Goal: Task Accomplishment & Management: Complete application form

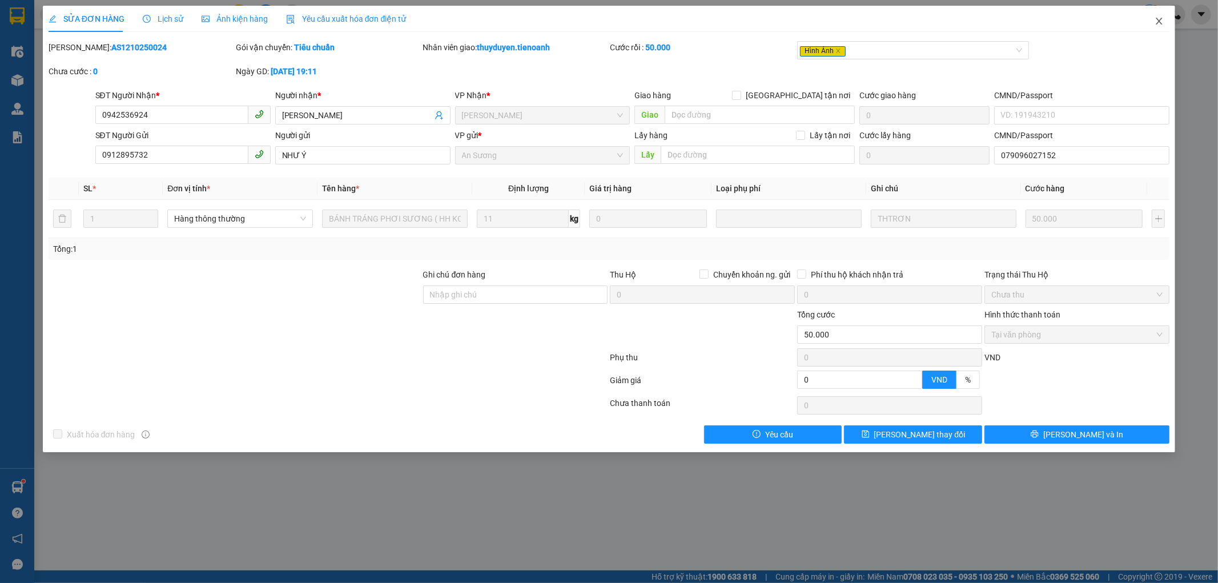
drag, startPoint x: 1158, startPoint y: 21, endPoint x: 1146, endPoint y: 6, distance: 19.2
click at [1156, 21] on icon "close" at bounding box center [1158, 21] width 9 height 9
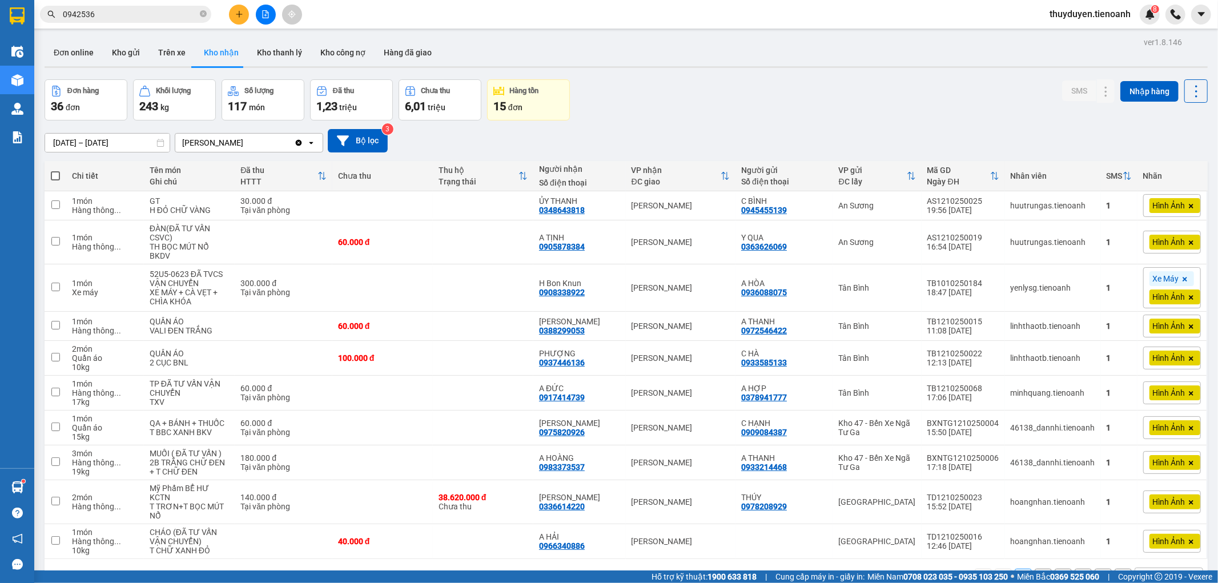
click at [128, 23] on div "Kết quả tìm kiếm ( 23 ) Bộ lọc Mã ĐH Trạng thái Món hàng Thu hộ Tổng cước Chưa …" at bounding box center [111, 15] width 223 height 20
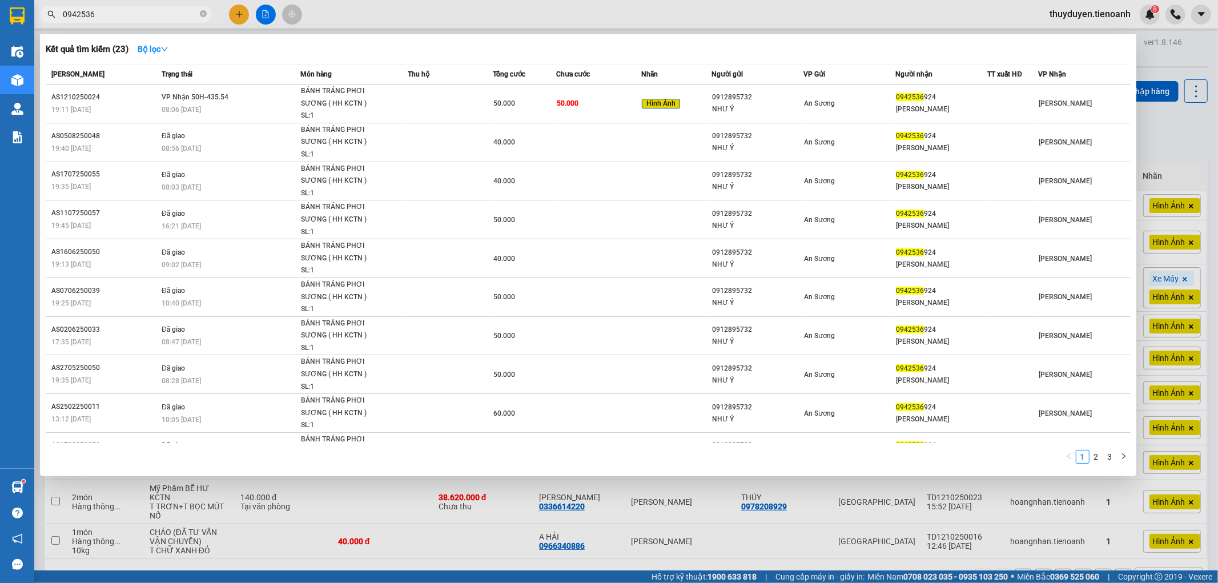
drag, startPoint x: 126, startPoint y: 19, endPoint x: 0, endPoint y: 13, distance: 126.3
click at [38, 5] on div "Kết quả tìm kiếm ( 23 ) Bộ lọc Mã ĐH Trạng thái Món hàng Thu hộ Tổng cước Chưa …" at bounding box center [111, 15] width 223 height 20
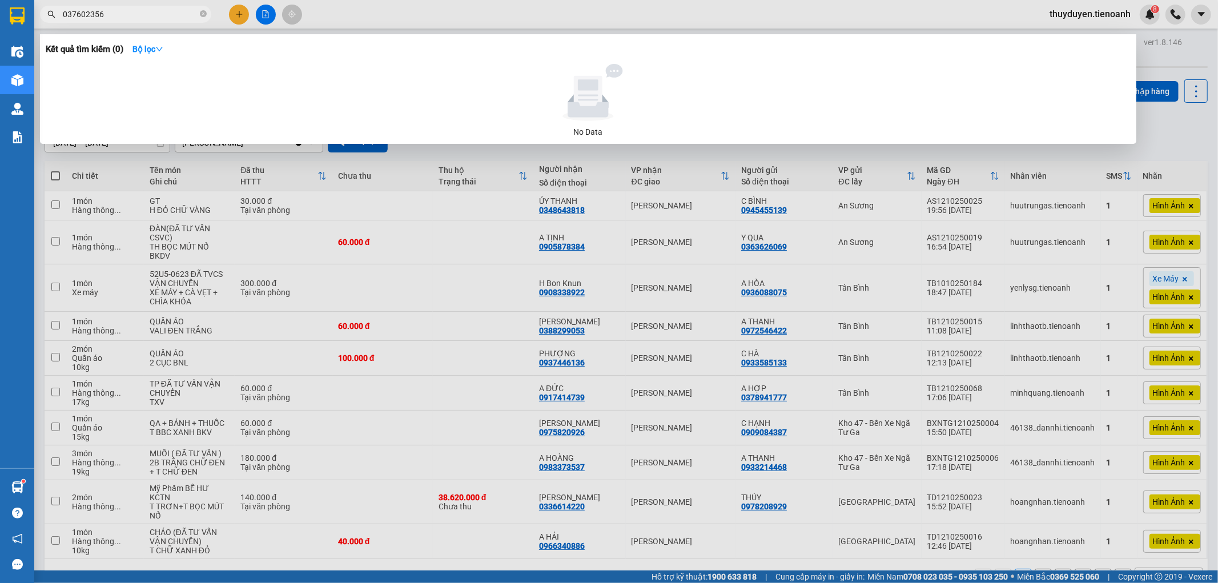
type input "0376023567"
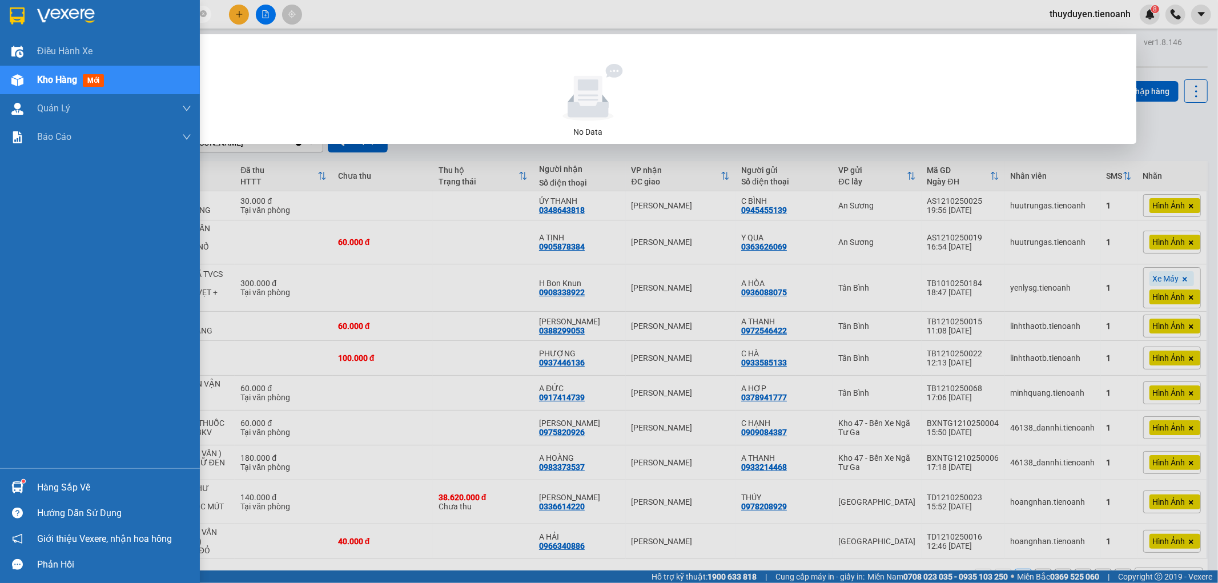
drag, startPoint x: 127, startPoint y: 10, endPoint x: 10, endPoint y: 31, distance: 119.4
click at [10, 31] on section "Kết quả tìm kiếm ( 0 ) Bộ lọc No Data 0376023567 thuyduyen.tienoanh 8 Điều hành…" at bounding box center [609, 291] width 1218 height 583
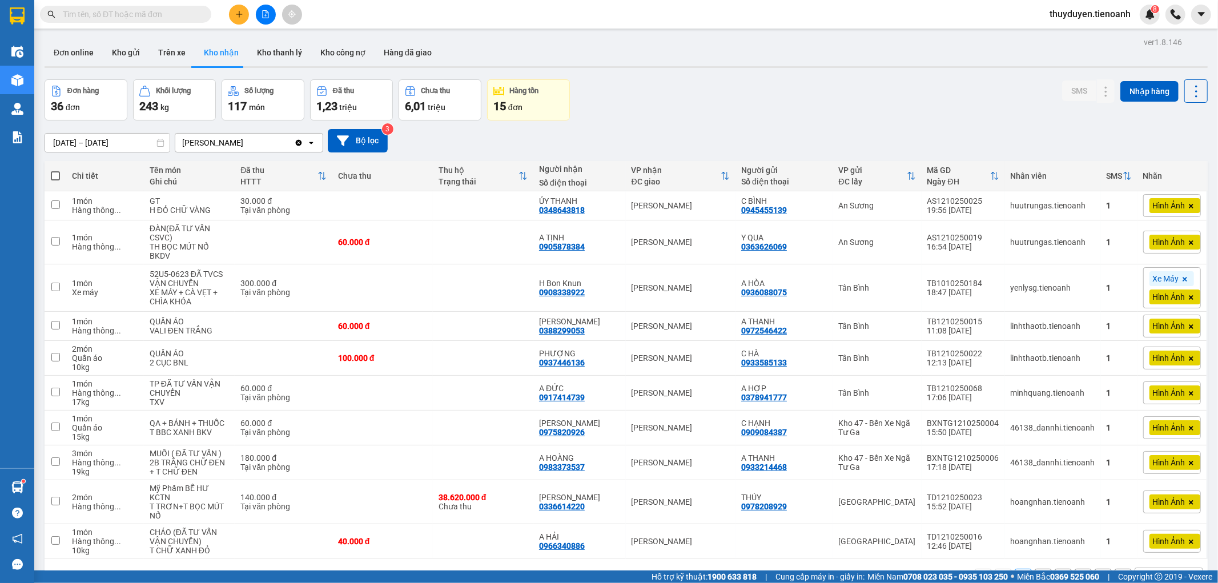
click at [133, 18] on input "text" at bounding box center [130, 14] width 135 height 13
type input "567"
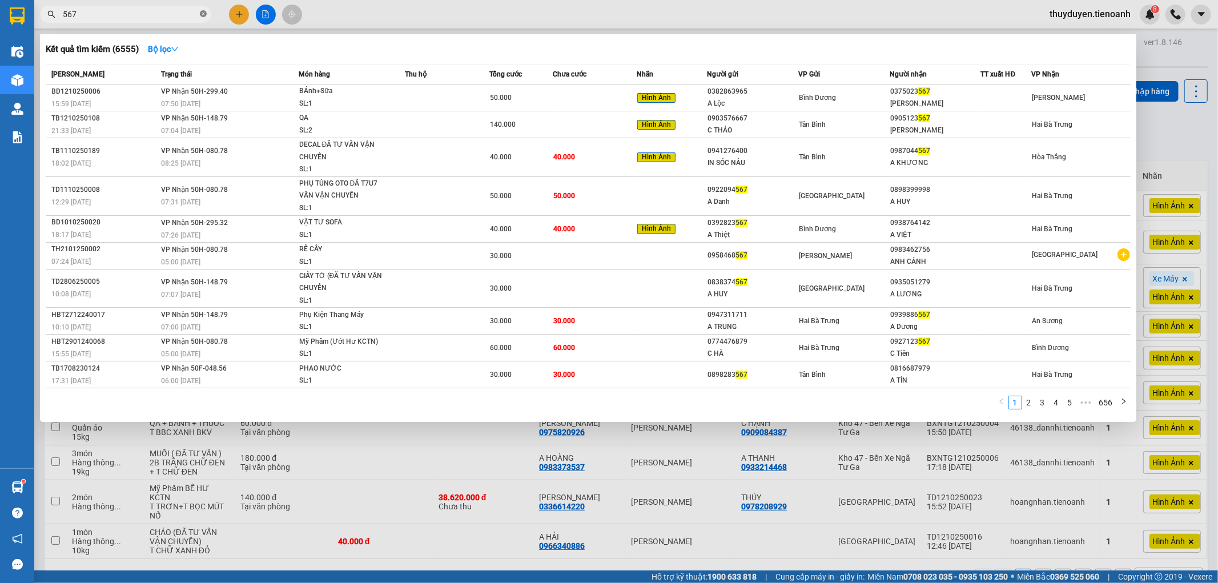
click at [204, 13] on icon "close-circle" at bounding box center [203, 13] width 7 height 7
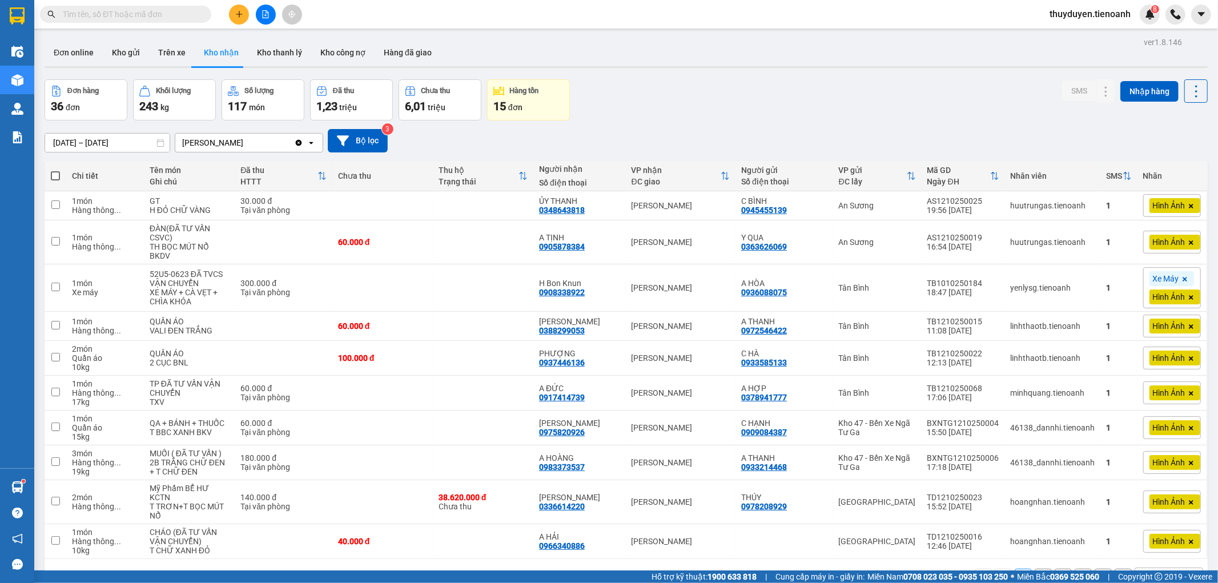
click at [171, 14] on input "text" at bounding box center [130, 14] width 135 height 13
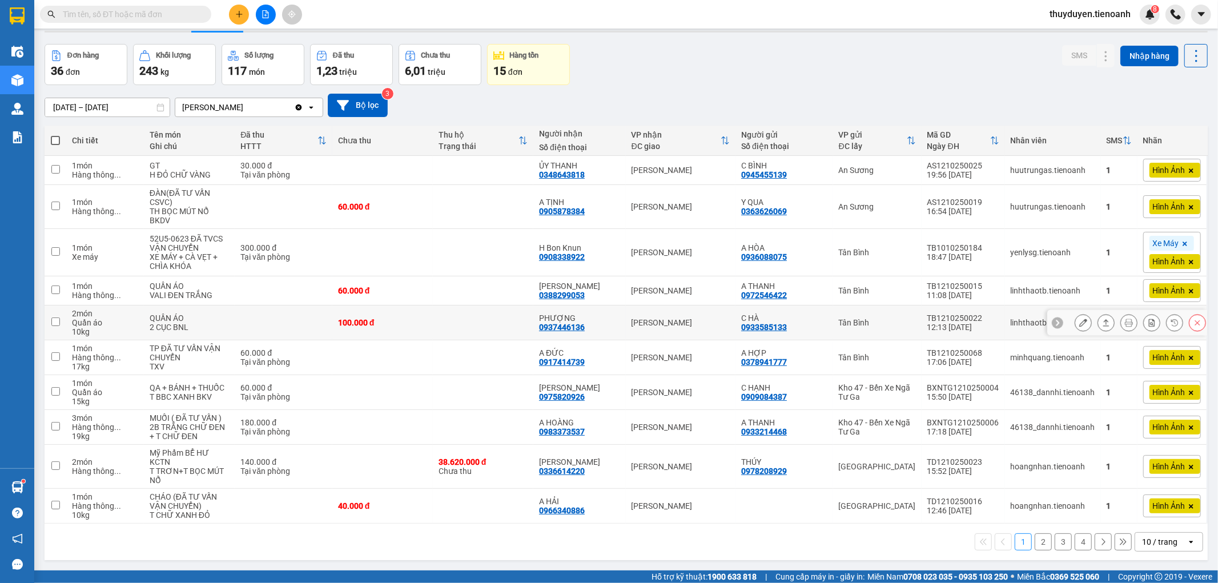
scroll to position [53, 0]
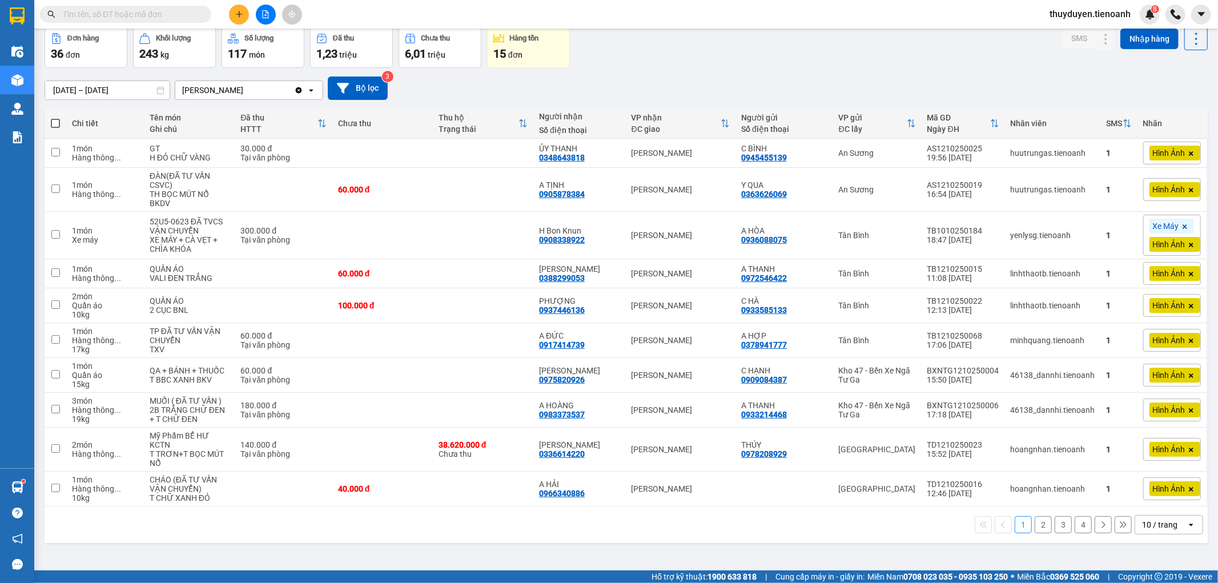
click at [1146, 519] on div "10 / trang" at bounding box center [1159, 524] width 35 height 11
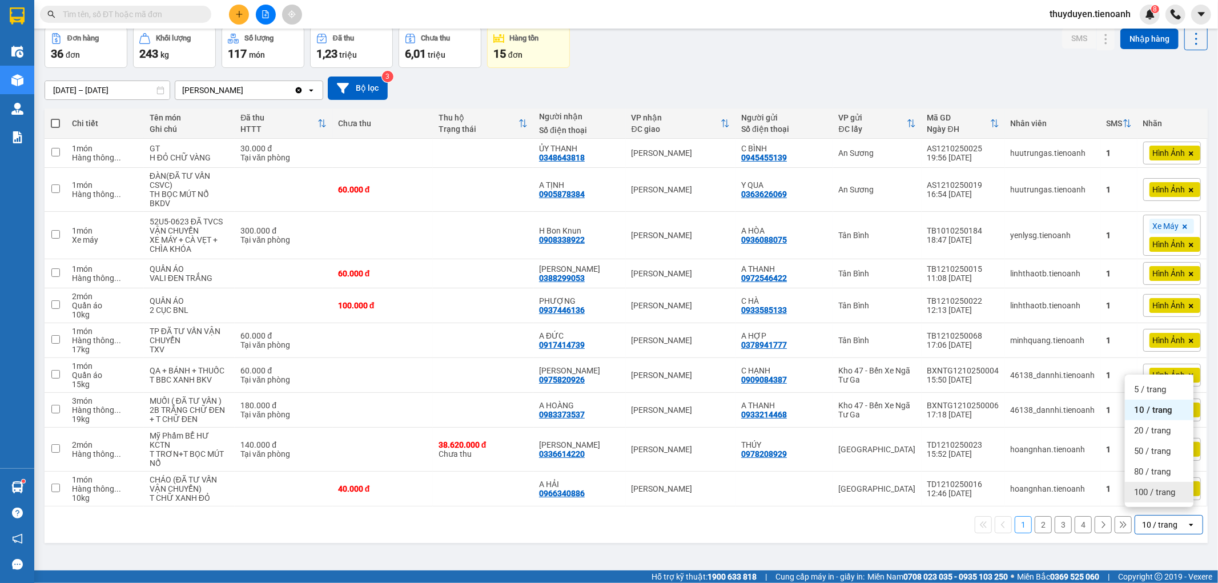
click at [1156, 488] on span "100 / trang" at bounding box center [1154, 491] width 41 height 11
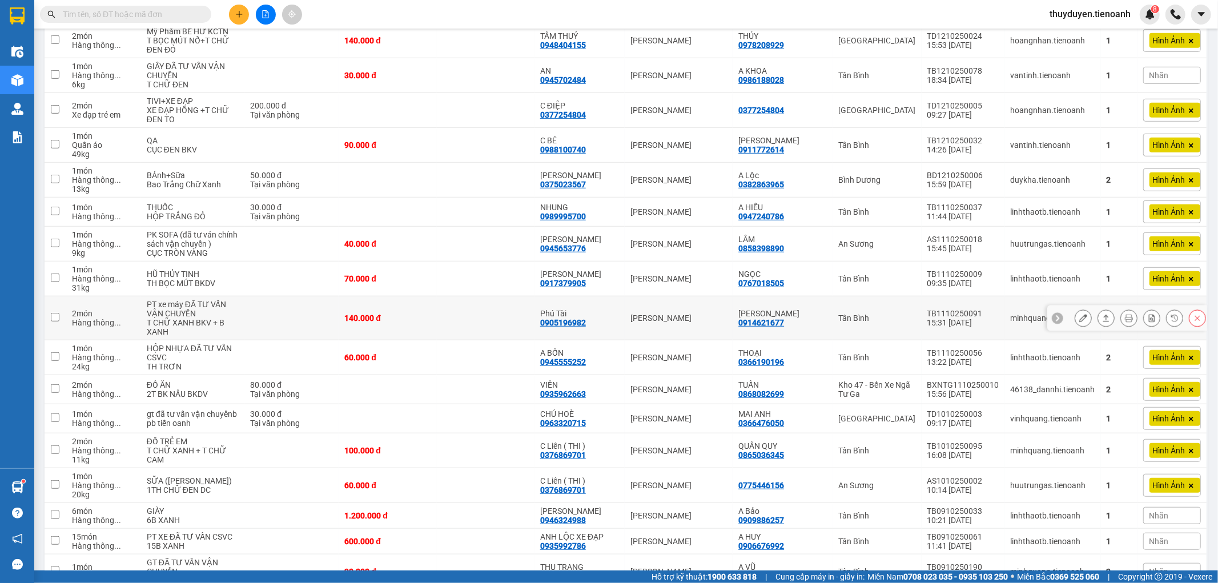
scroll to position [687, 0]
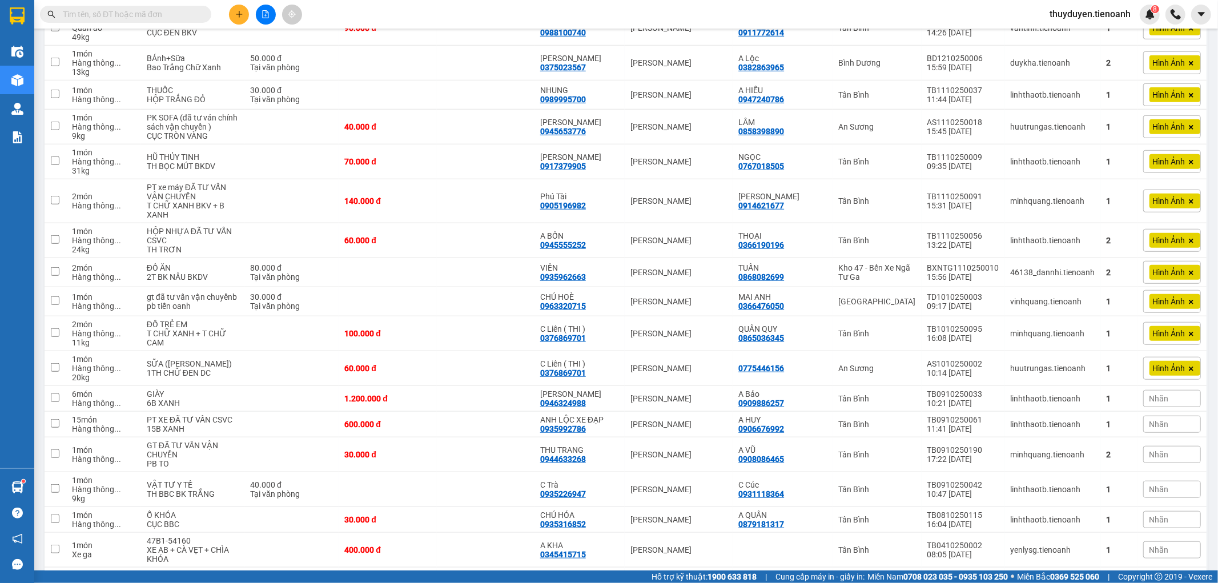
click at [166, 14] on input "text" at bounding box center [130, 14] width 135 height 13
click at [194, 10] on input "text" at bounding box center [130, 14] width 135 height 13
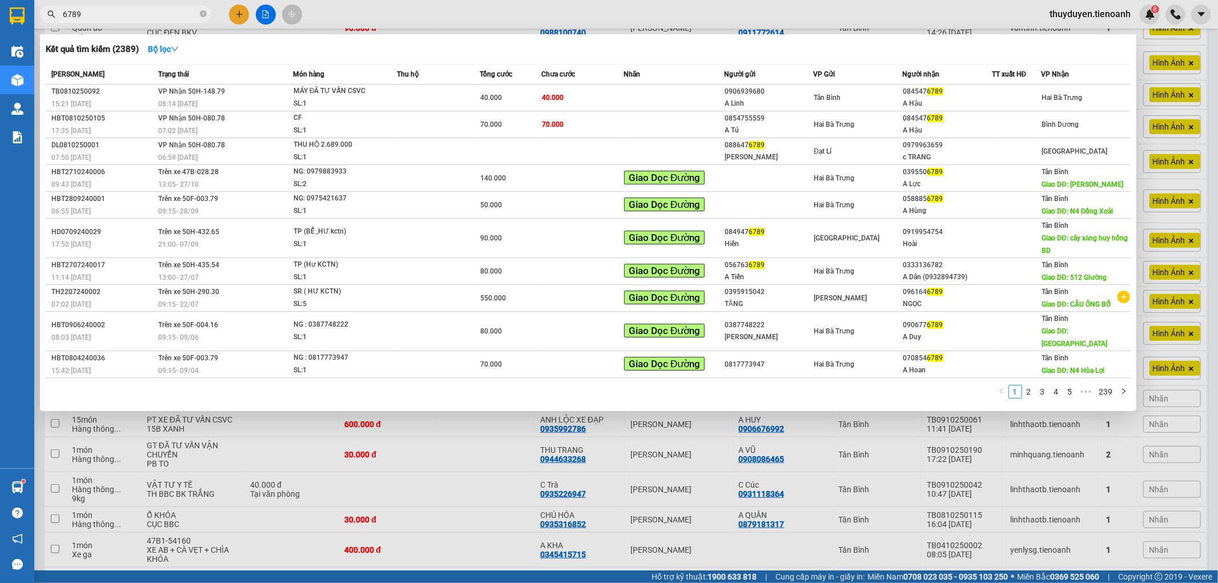
type input "6789"
click at [206, 14] on icon "close-circle" at bounding box center [203, 13] width 7 height 7
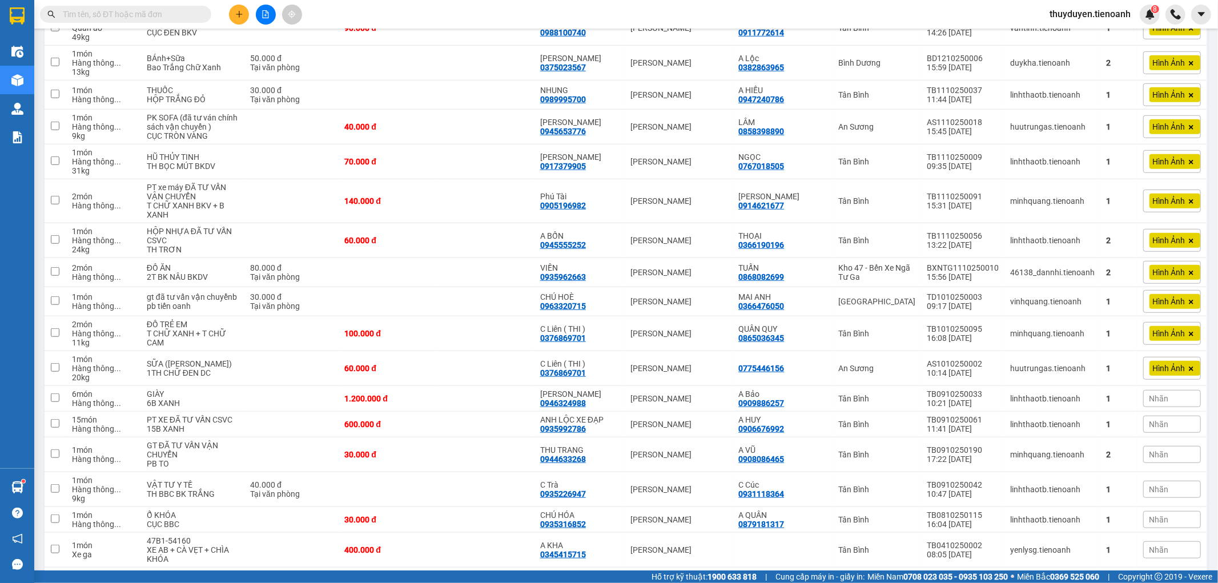
click at [135, 20] on input "text" at bounding box center [130, 14] width 135 height 13
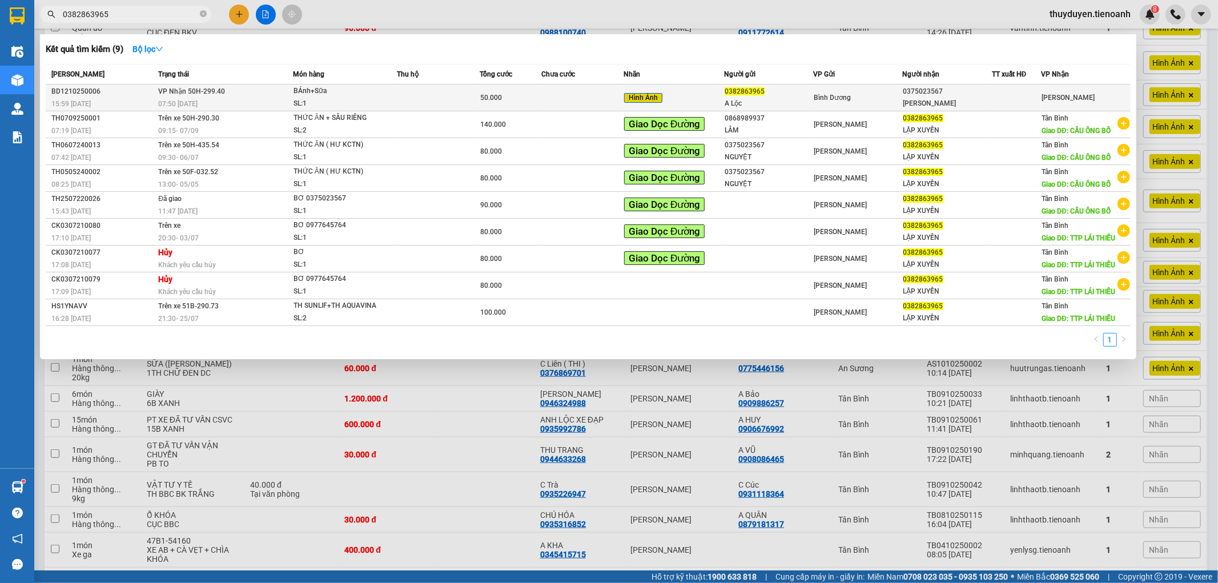
type input "0382863965"
click at [876, 103] on div "Bình Dương" at bounding box center [857, 97] width 88 height 13
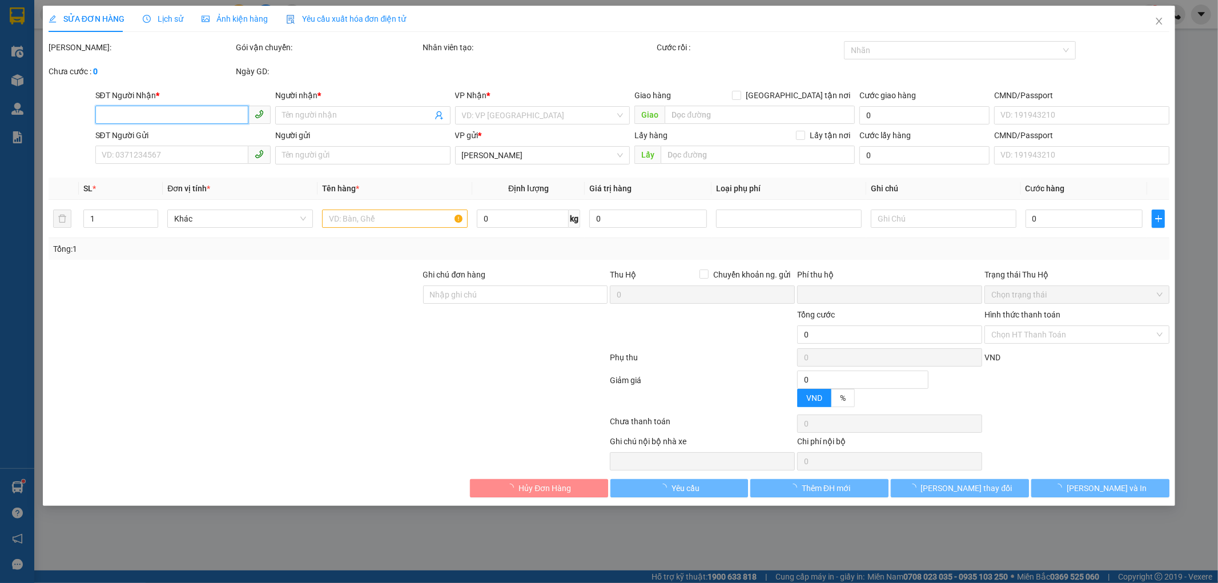
type input "0375023567"
type input "[PERSON_NAME]"
type input "0382863965"
type input "A Lộc"
type input "0"
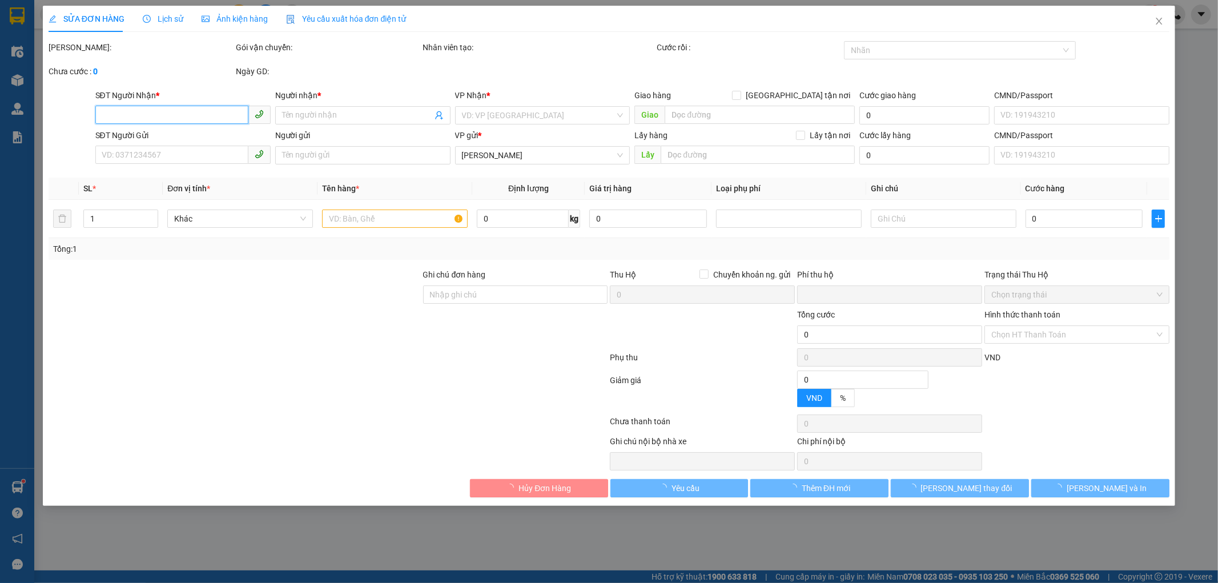
type input "50.000"
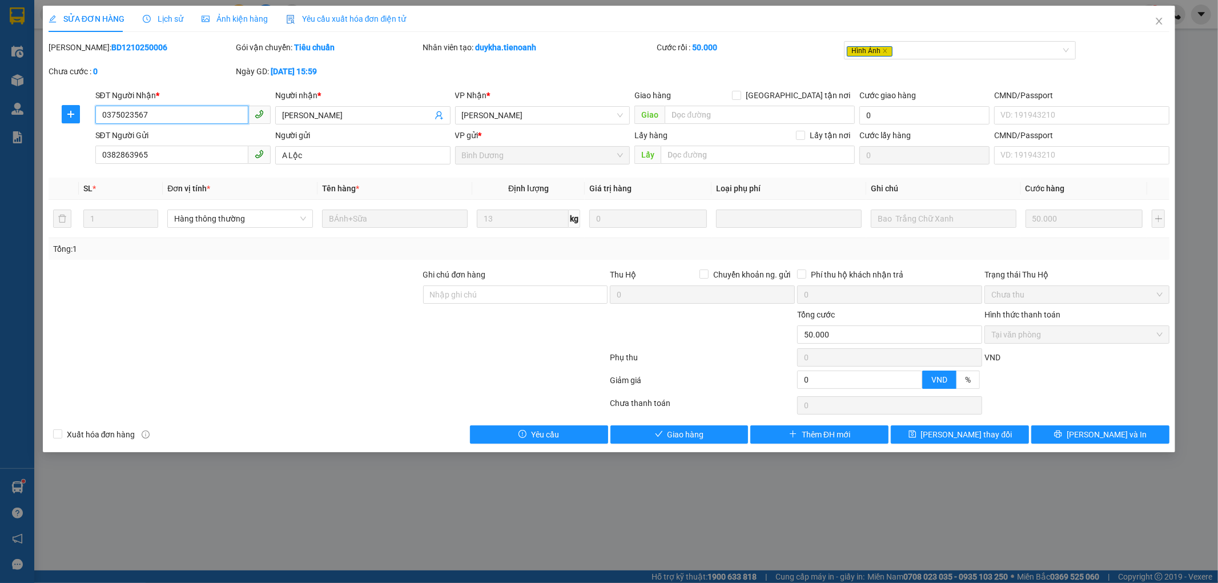
drag, startPoint x: 144, startPoint y: 112, endPoint x: 45, endPoint y: 118, distance: 99.5
click at [45, 118] on div "SỬA ĐƠN HÀNG Lịch sử Ảnh kiện hàng Yêu cầu xuất hóa đơn điện tử Total Paid Fee …" at bounding box center [609, 229] width 1133 height 446
drag, startPoint x: 214, startPoint y: 150, endPoint x: 51, endPoint y: 162, distance: 163.1
click at [51, 162] on div "SĐT Người Gửi 0382863965 0382863965 Người gửi A Lộc VP gửi * Bình Dương Lấy hàn…" at bounding box center [608, 149] width 1123 height 40
click at [674, 432] on span "Giao hàng" at bounding box center [685, 434] width 37 height 13
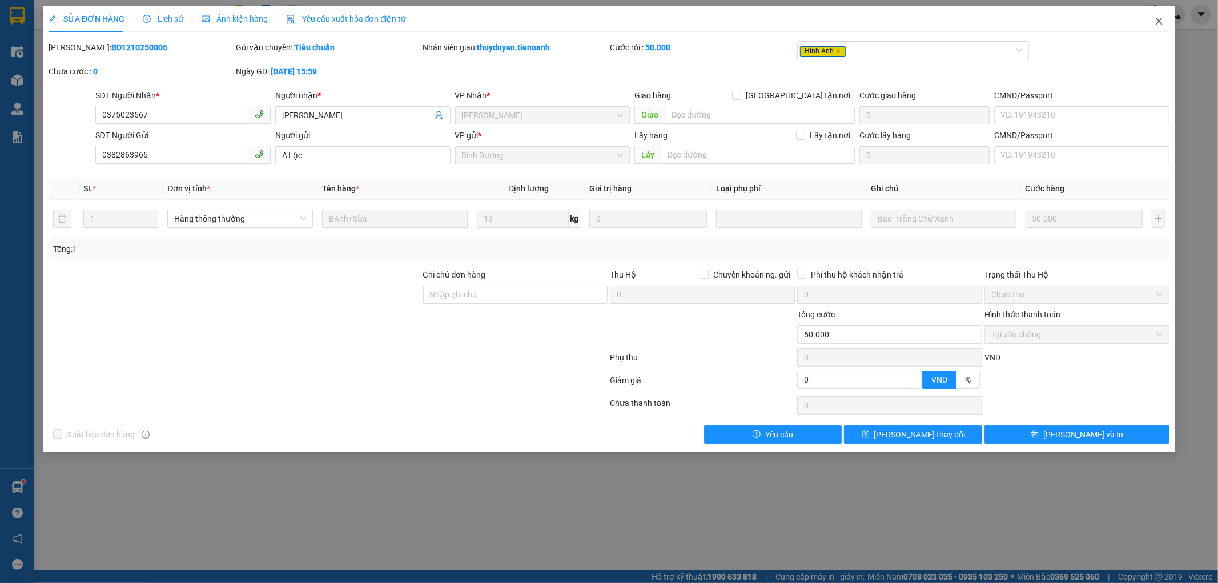
click at [1160, 20] on icon "close" at bounding box center [1159, 21] width 6 height 7
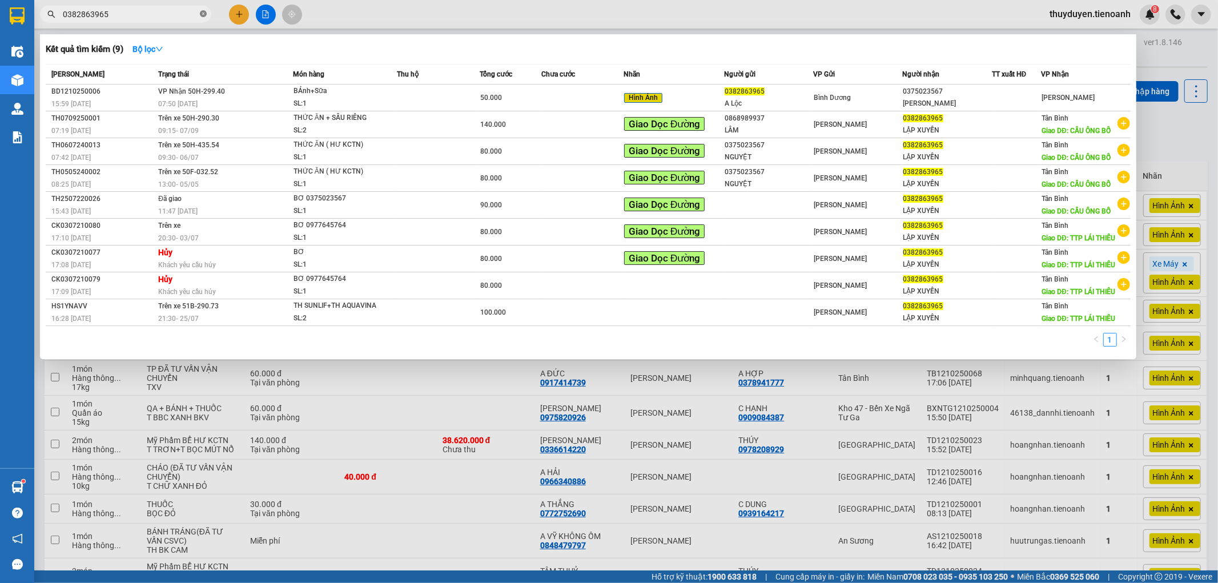
click at [202, 13] on icon "close-circle" at bounding box center [203, 13] width 7 height 7
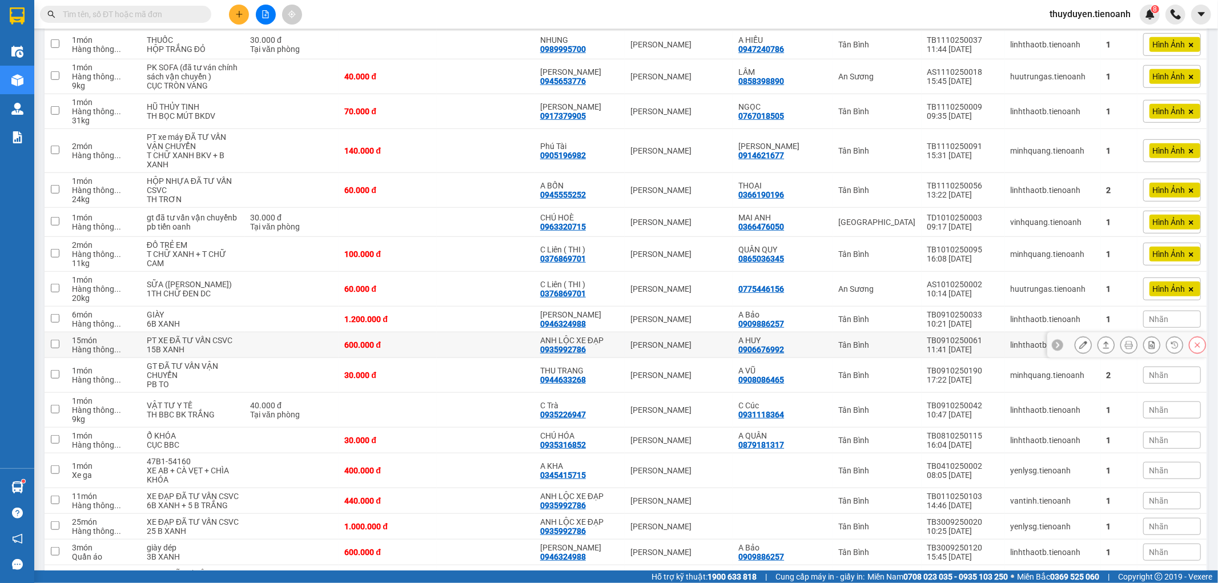
scroll to position [634, 0]
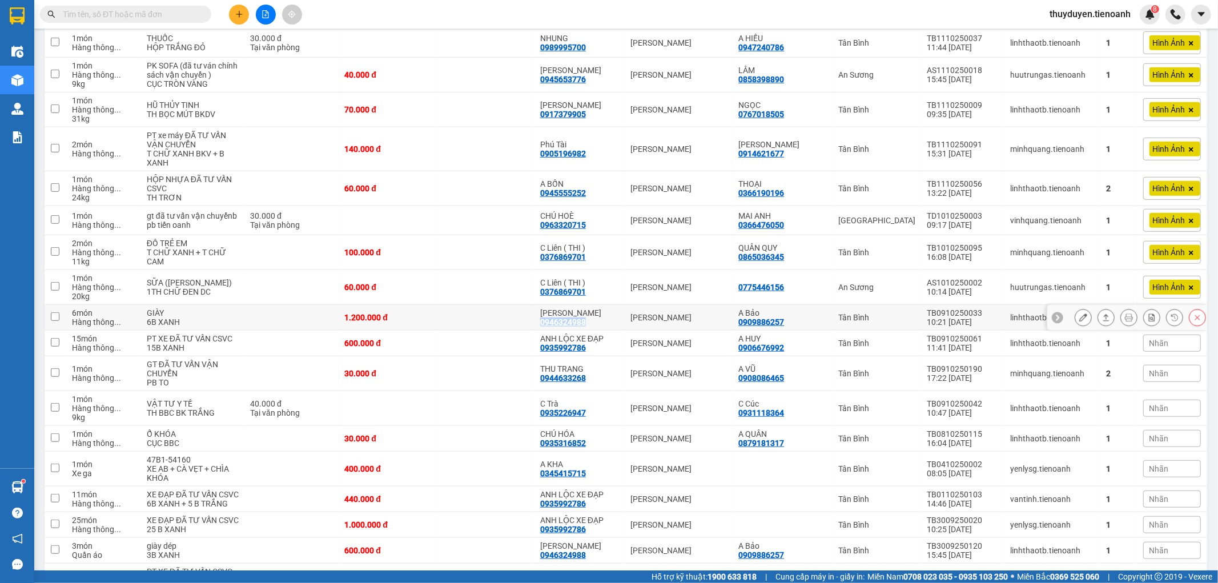
drag, startPoint x: 601, startPoint y: 365, endPoint x: 544, endPoint y: 360, distance: 57.4
click at [544, 331] on td "[PERSON_NAME] 0946324988" at bounding box center [579, 318] width 91 height 26
checkbox input "true"
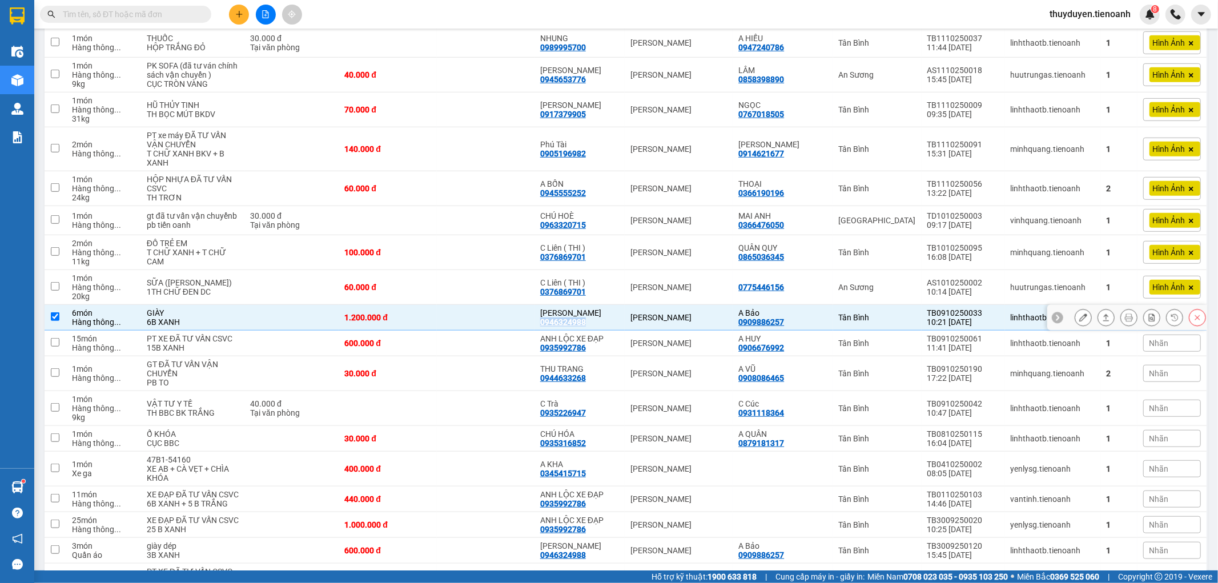
copy div "0946324988"
click at [183, 9] on input "text" at bounding box center [130, 14] width 135 height 13
paste input "0946324988"
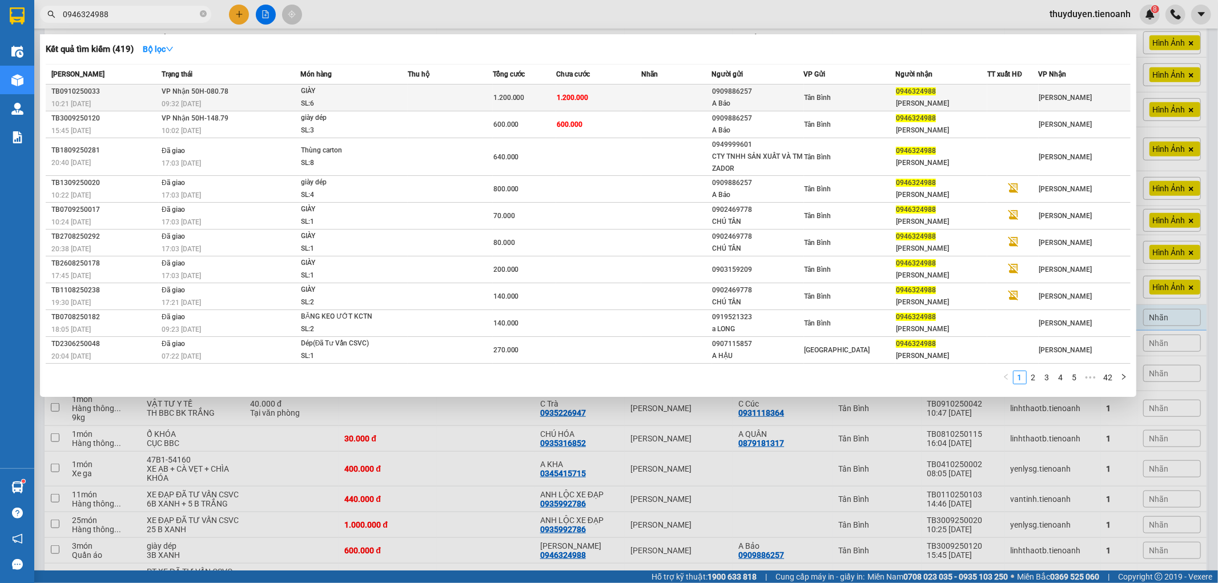
type input "0946324988"
click at [849, 100] on div "Tân Bình" at bounding box center [849, 97] width 91 height 13
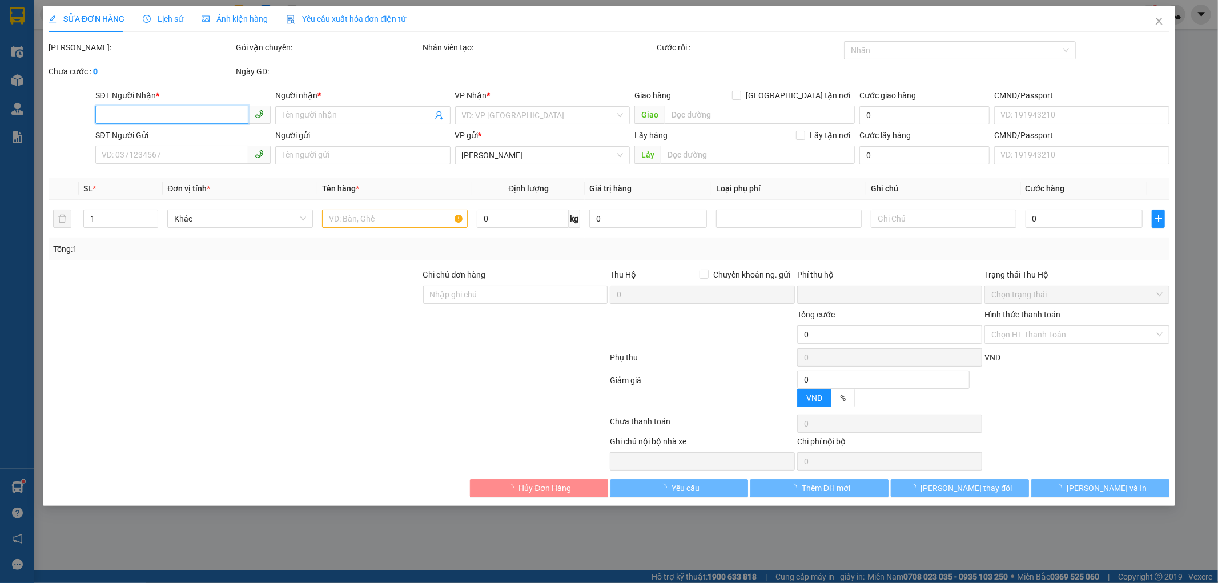
type input "0946324988"
type input "[PERSON_NAME]"
type input "0909886257"
type input "A Bảo"
type input "0"
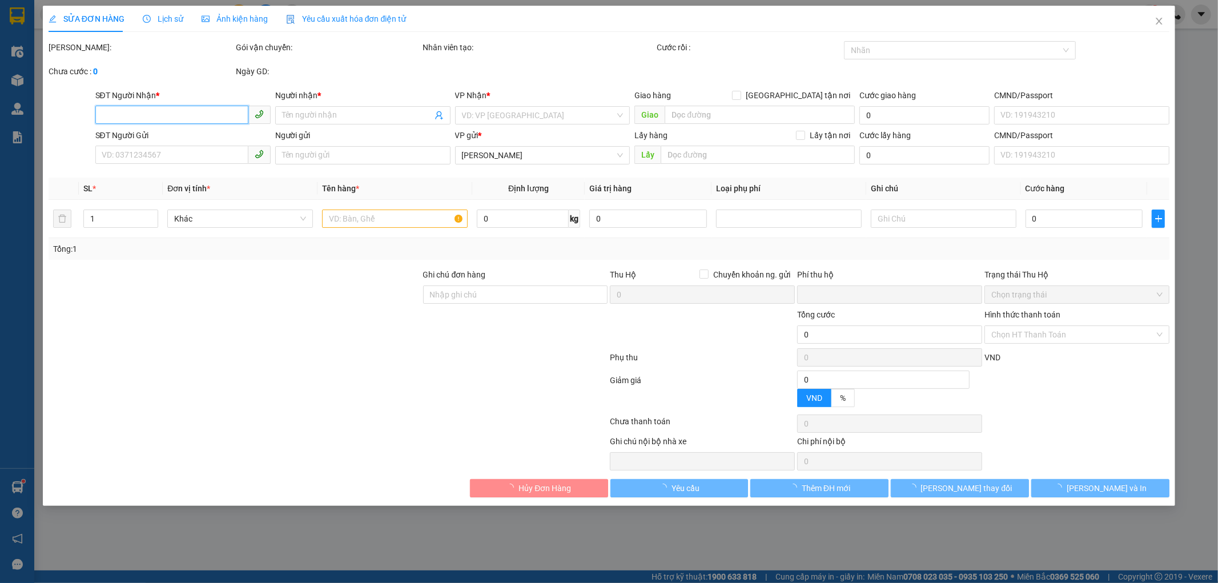
type input "1.200.000"
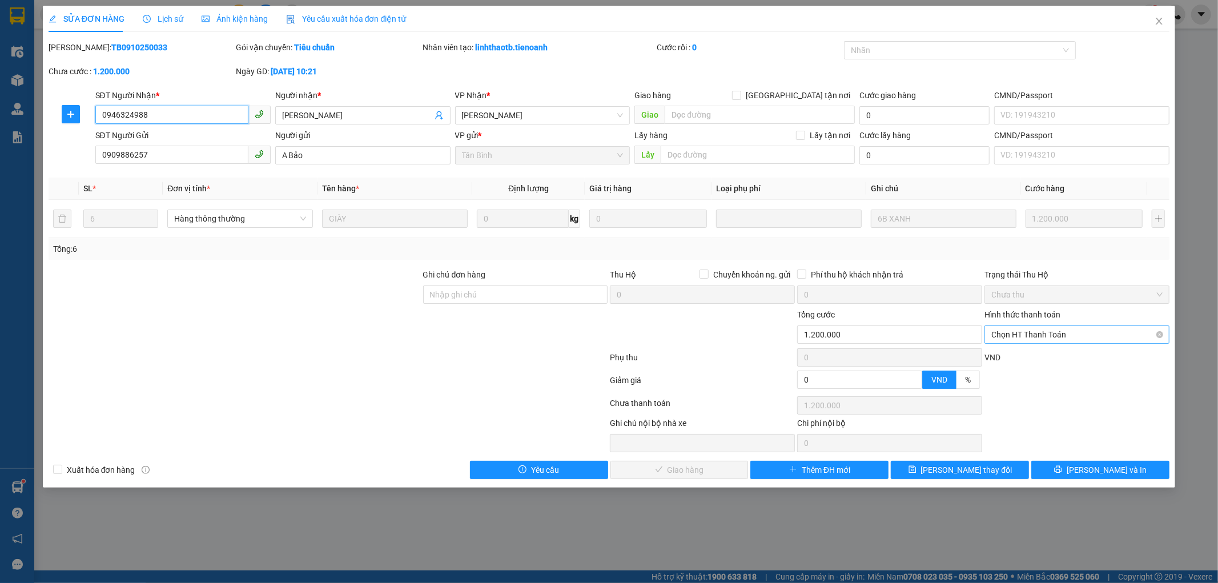
click at [1035, 333] on span "Chọn HT Thanh Toán" at bounding box center [1076, 334] width 171 height 17
drag, startPoint x: 1025, startPoint y: 354, endPoint x: 903, endPoint y: 418, distance: 137.1
click at [1024, 354] on div "Tại văn phòng" at bounding box center [1077, 357] width 171 height 13
type input "0"
click at [671, 469] on span "[PERSON_NAME] và Giao hàng" at bounding box center [687, 470] width 110 height 13
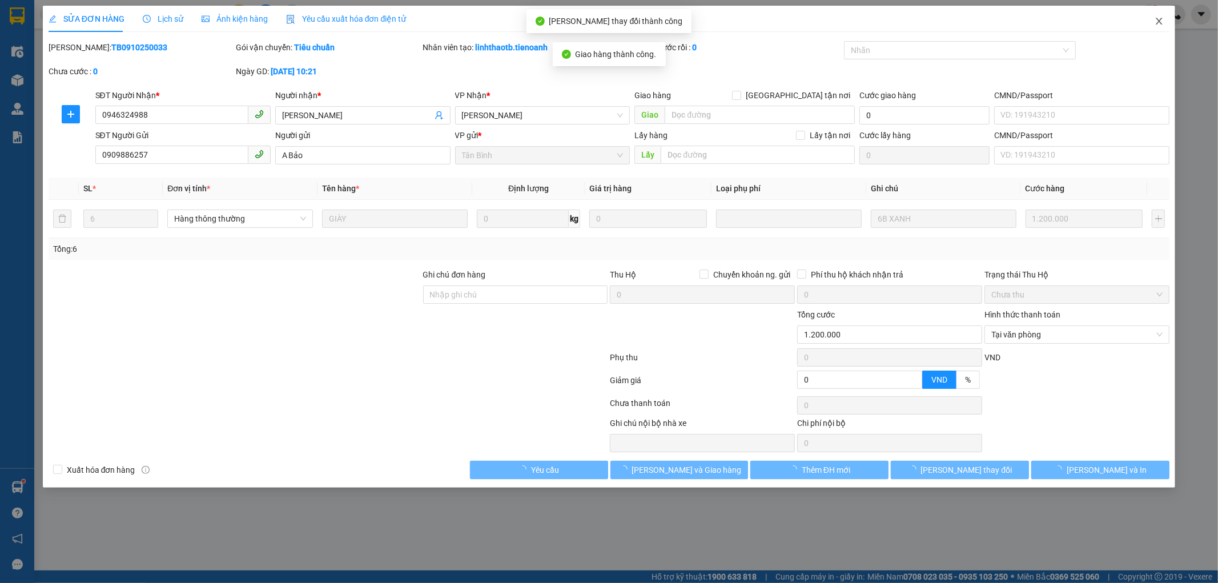
click at [1159, 20] on icon "close" at bounding box center [1158, 21] width 9 height 9
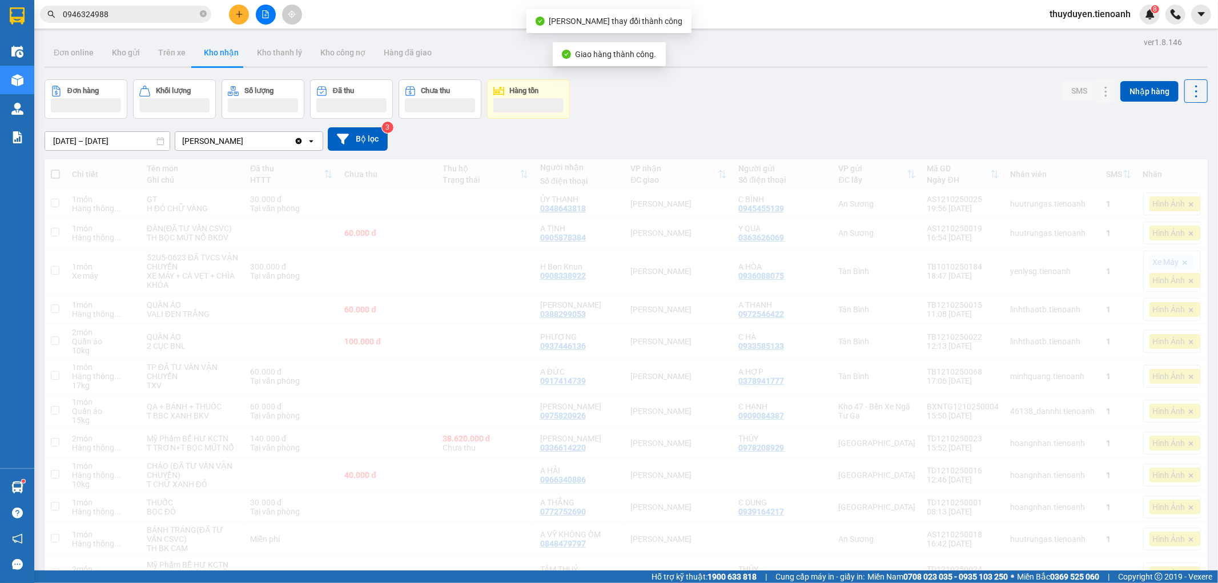
click at [121, 11] on input "0946324988" at bounding box center [130, 14] width 135 height 13
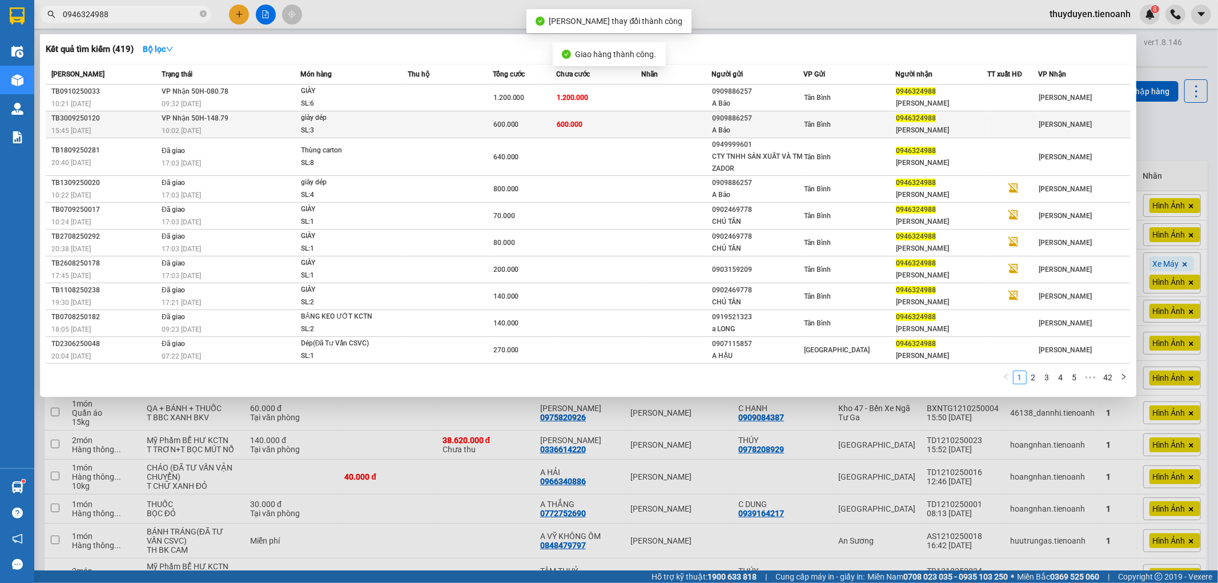
click at [277, 124] on div "10:02 [DATE]" at bounding box center [231, 130] width 138 height 13
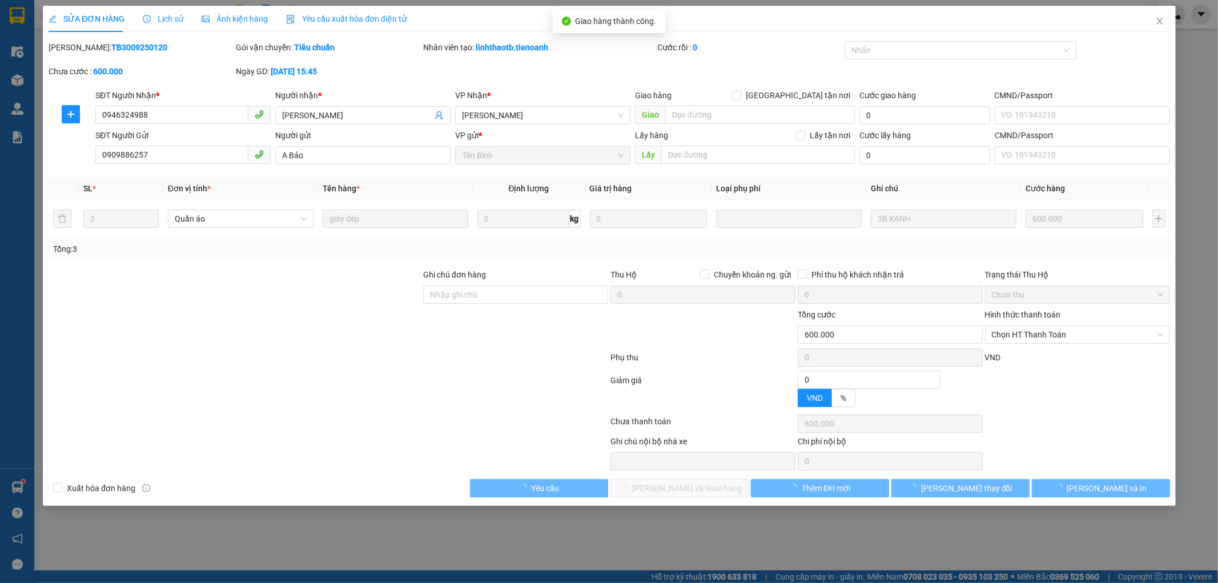
type input "0946324988"
type input "[PERSON_NAME]"
type input "0909886257"
type input "A Bảo"
type input "0"
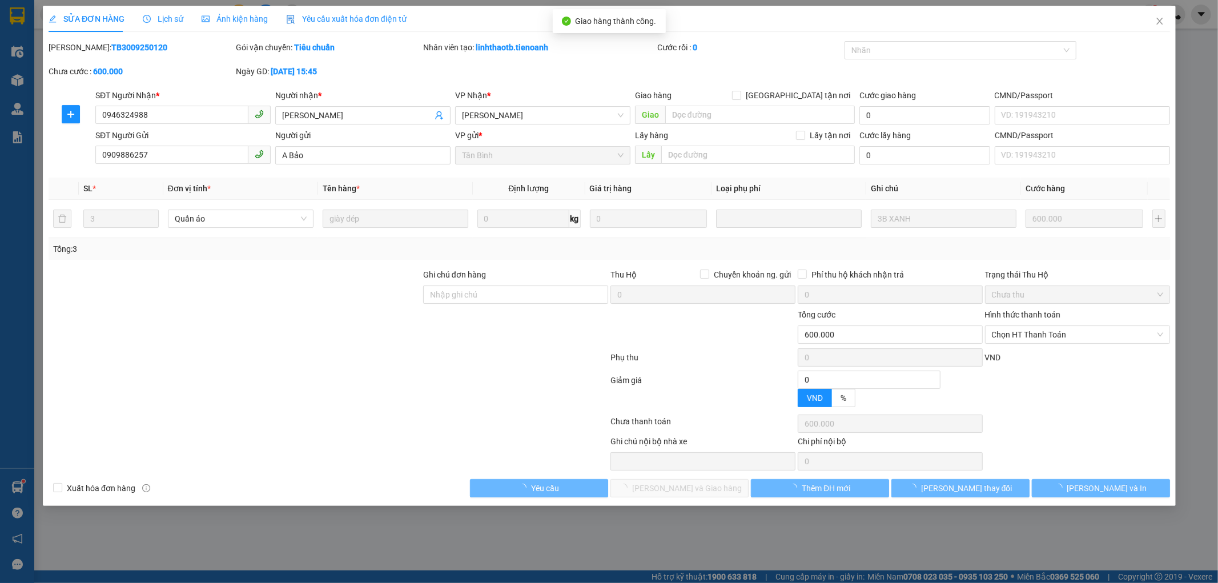
type input "600.000"
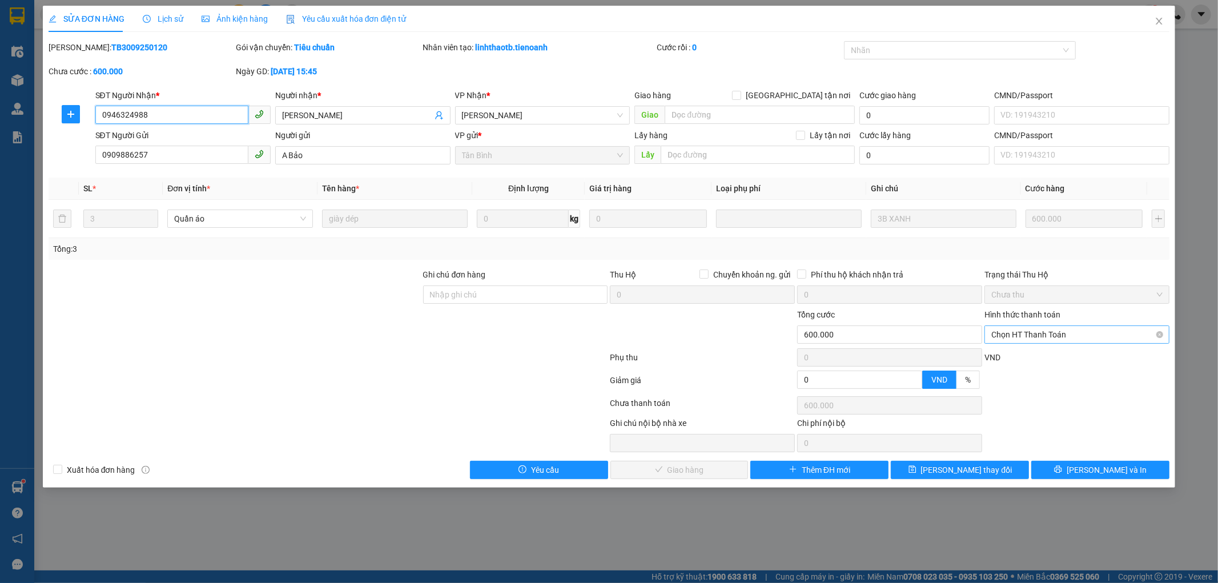
click at [1062, 325] on div "Chọn HT Thanh Toán" at bounding box center [1076, 334] width 185 height 18
click at [1023, 357] on div "Tại văn phòng" at bounding box center [1077, 357] width 171 height 13
type input "0"
click at [686, 474] on span "[PERSON_NAME] và Giao hàng" at bounding box center [687, 470] width 110 height 13
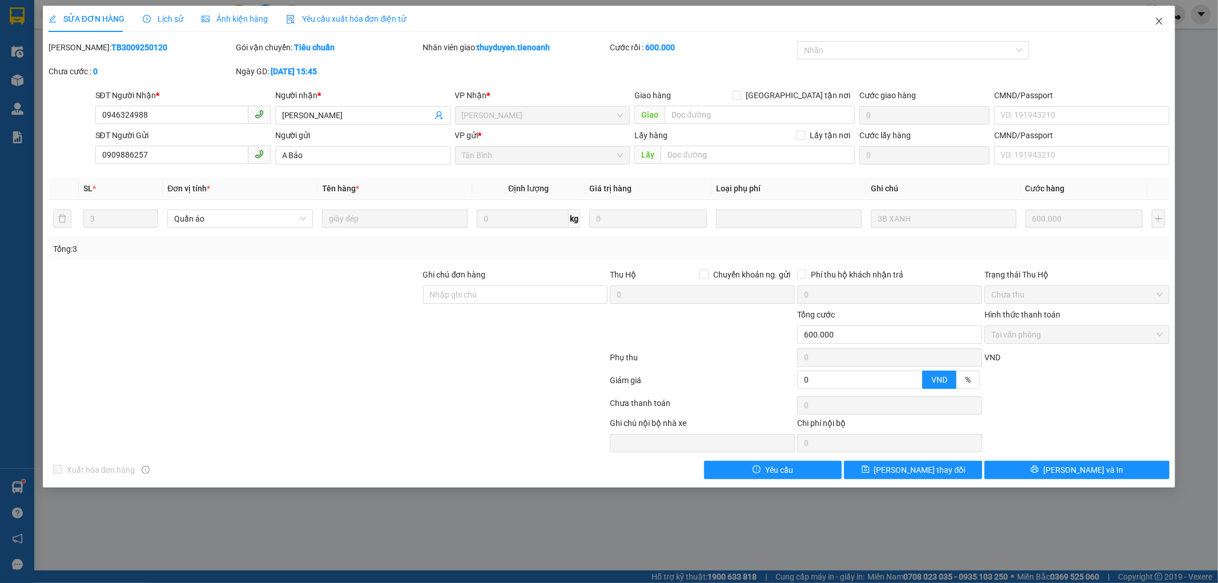
click at [1157, 21] on icon "close" at bounding box center [1158, 21] width 9 height 9
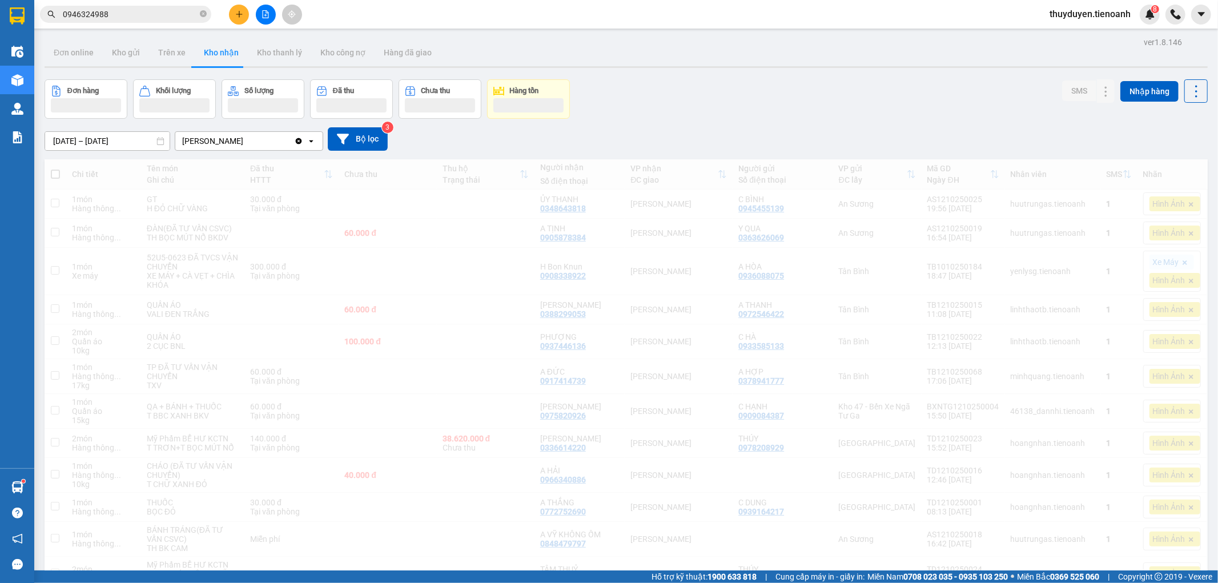
drag, startPoint x: 149, startPoint y: 18, endPoint x: 0, endPoint y: -6, distance: 150.8
click at [0, 0] on html "Kết quả tìm kiếm ( 419 ) Bộ lọc Mã ĐH Trạng thái Món hàng Thu hộ Tổng cước Chưa…" at bounding box center [609, 291] width 1218 height 583
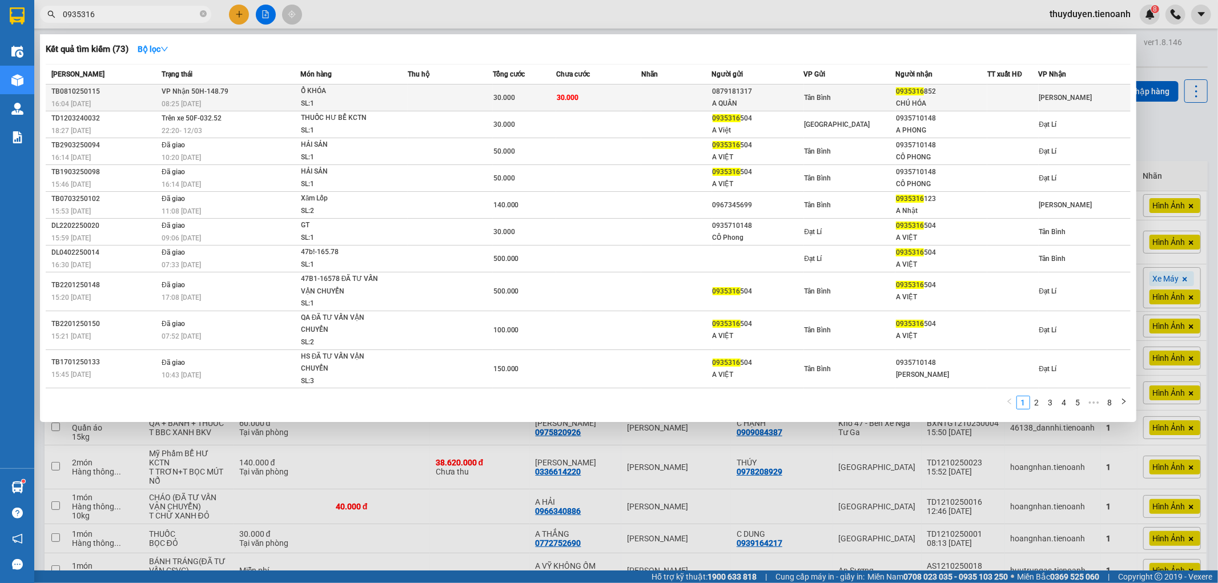
type input "0935316"
click at [939, 99] on div "CHÚ HÓA" at bounding box center [941, 104] width 91 height 12
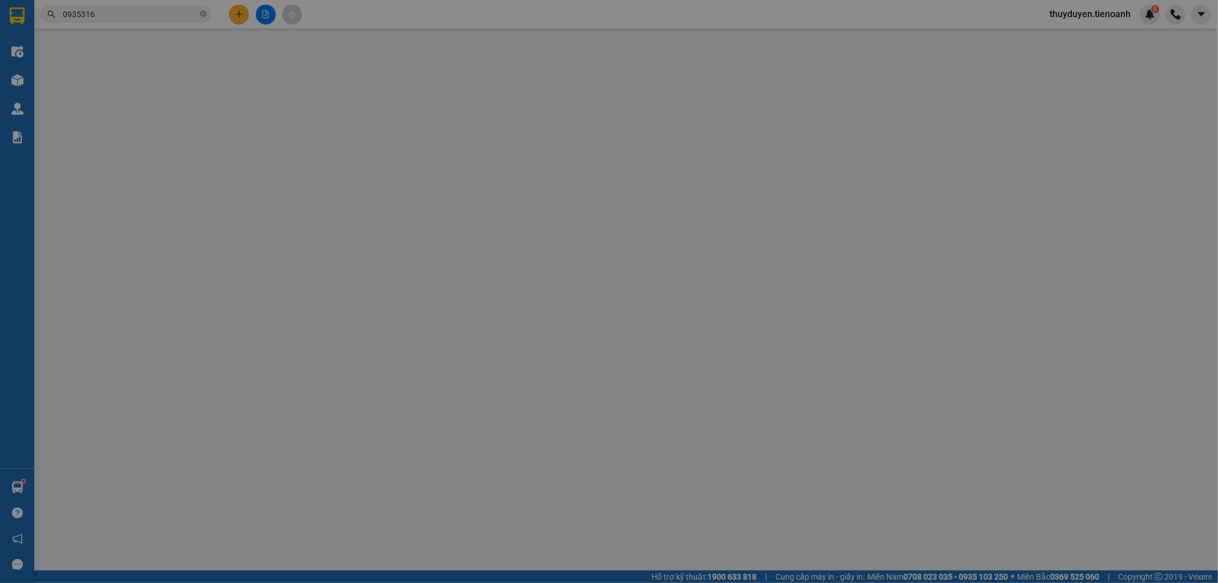
type input "0935316852"
type input "CHÚ HÓA"
type input "0879181317"
type input "A QUÂN"
type input "0"
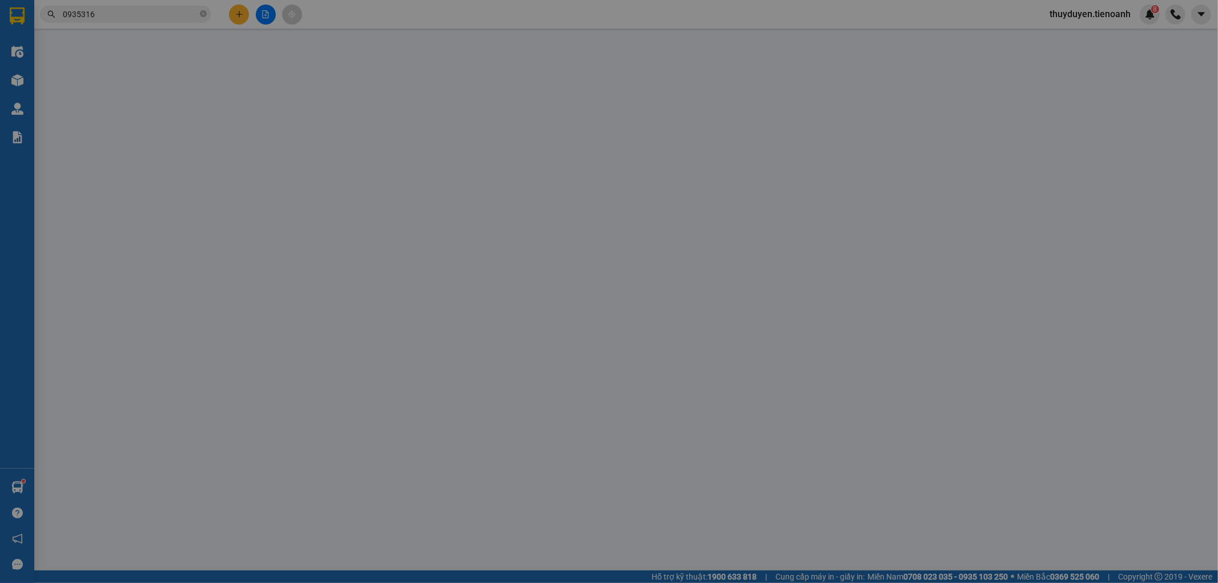
type input "30.000"
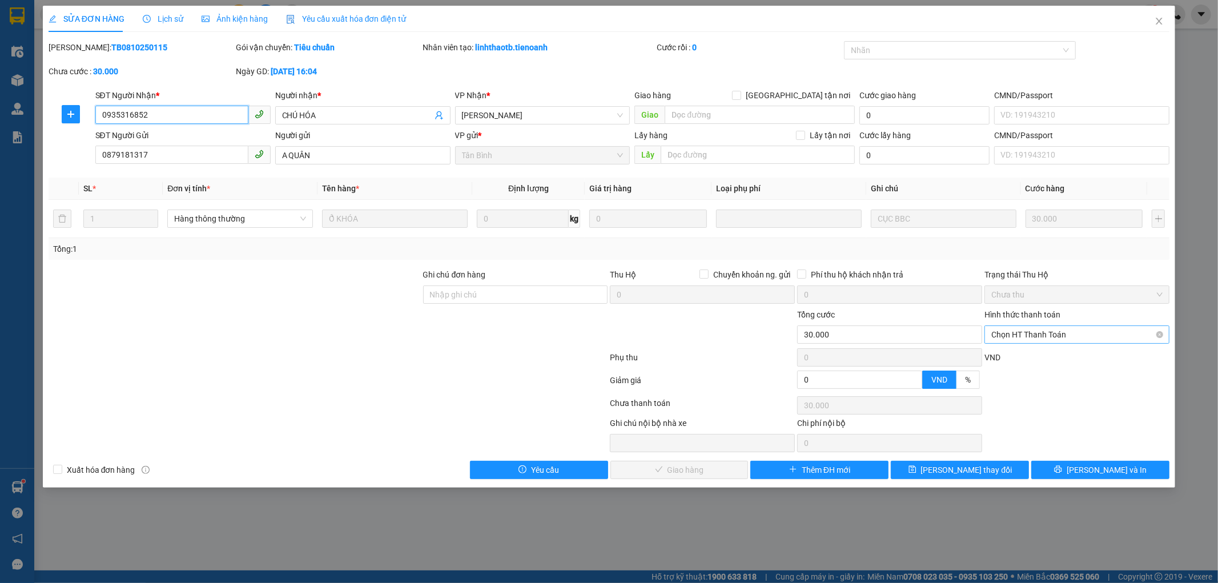
click at [1038, 337] on span "Chọn HT Thanh Toán" at bounding box center [1076, 334] width 171 height 17
click at [1009, 357] on div "Tại văn phòng" at bounding box center [1077, 357] width 171 height 13
type input "0"
click at [708, 470] on span "[PERSON_NAME] và Giao hàng" at bounding box center [687, 470] width 110 height 13
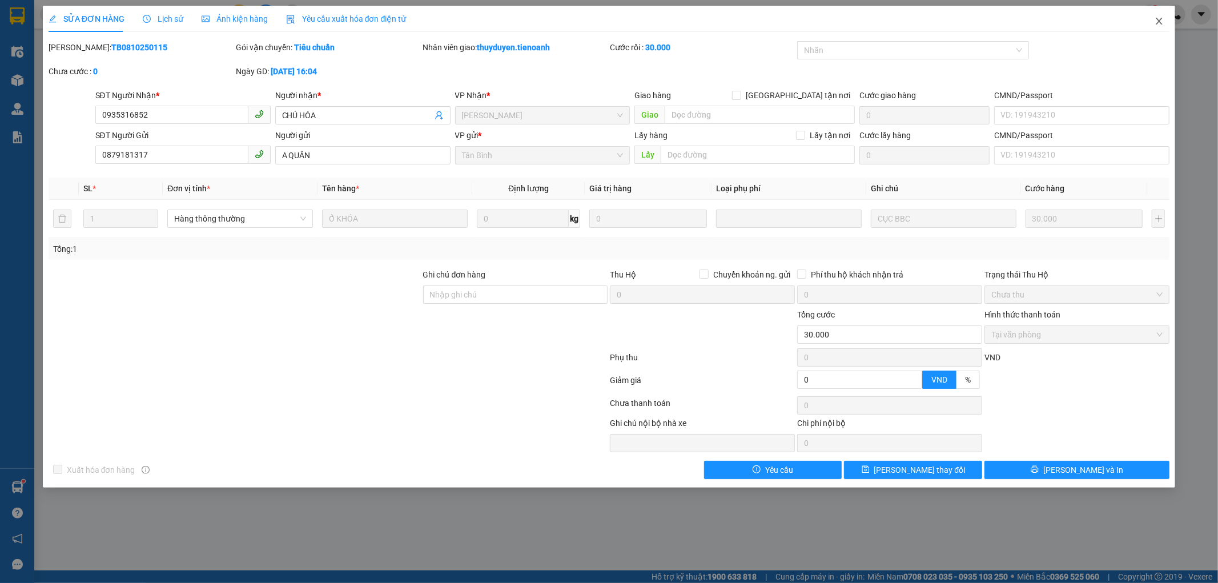
click at [1162, 23] on icon "close" at bounding box center [1158, 21] width 9 height 9
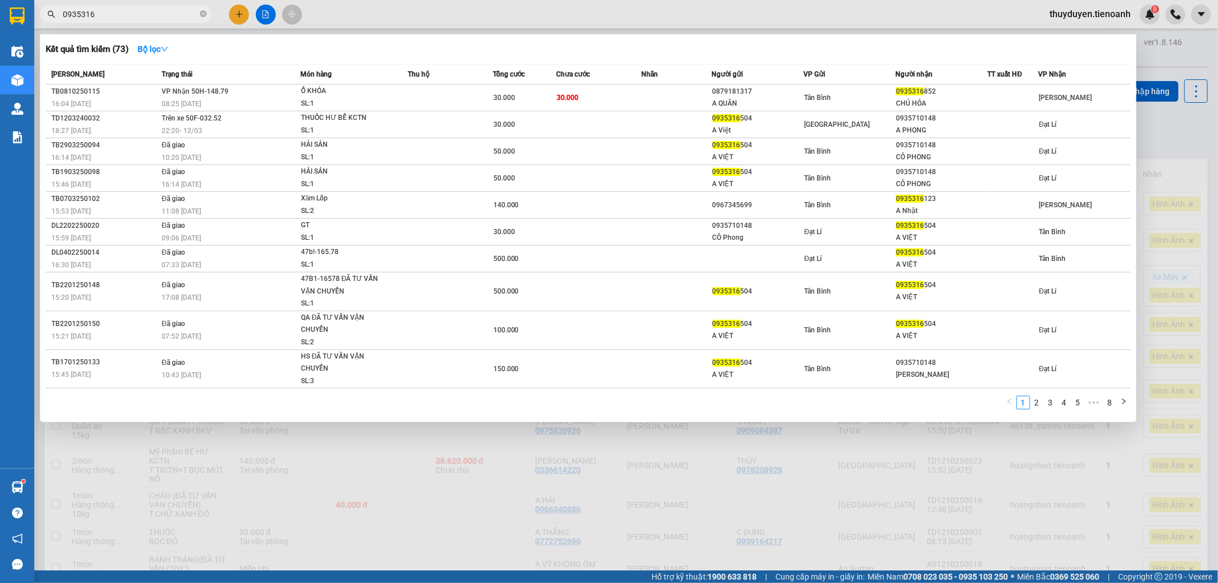
drag, startPoint x: 150, startPoint y: 13, endPoint x: 0, endPoint y: 128, distance: 188.9
click at [0, 124] on section "Kết quả tìm kiếm ( 73 ) Bộ lọc Mã ĐH Trạng thái Món hàng Thu hộ Tổng cước Chưa …" at bounding box center [609, 291] width 1218 height 583
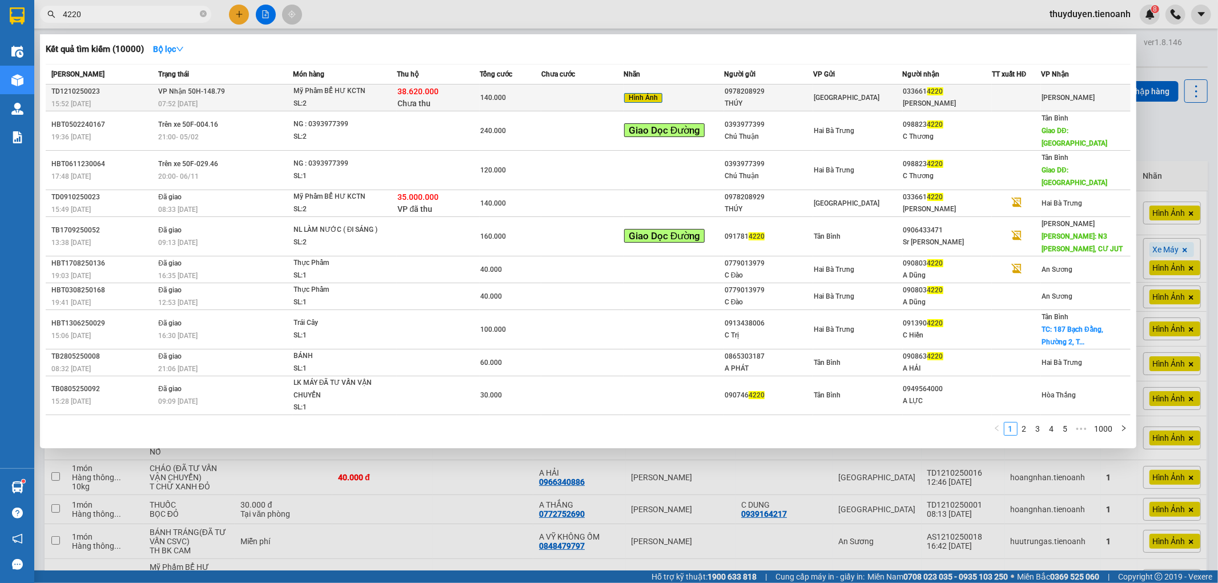
type input "4220"
click at [698, 95] on div "Hình Ảnh" at bounding box center [673, 97] width 99 height 13
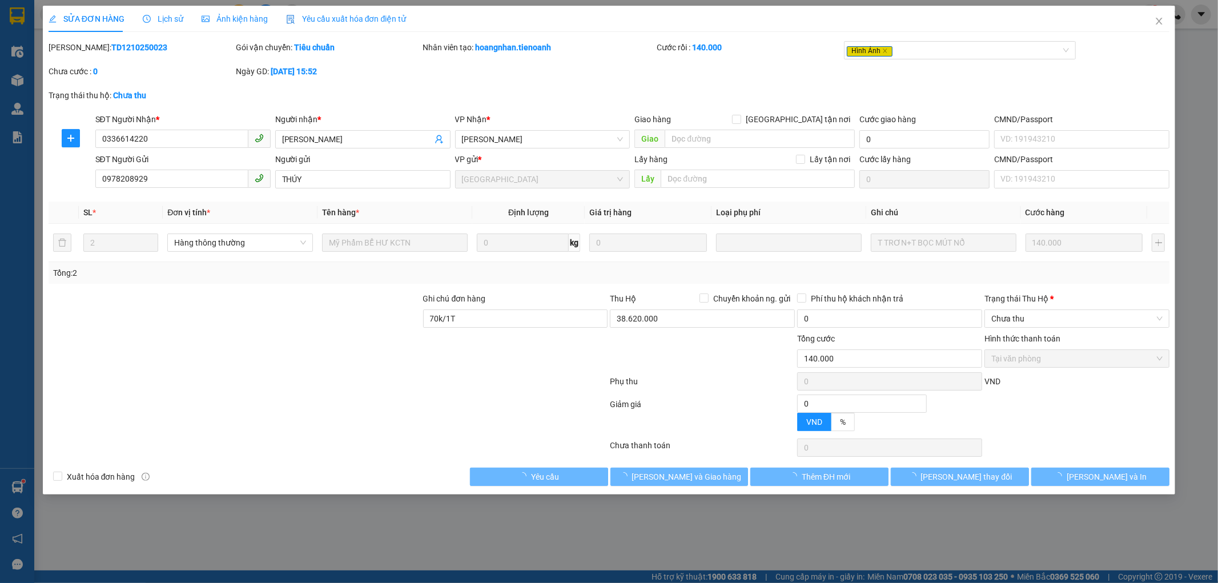
type input "0336614220"
type input "[PERSON_NAME]"
type input "0978208929"
type input "THÚY"
type input "70k/1T"
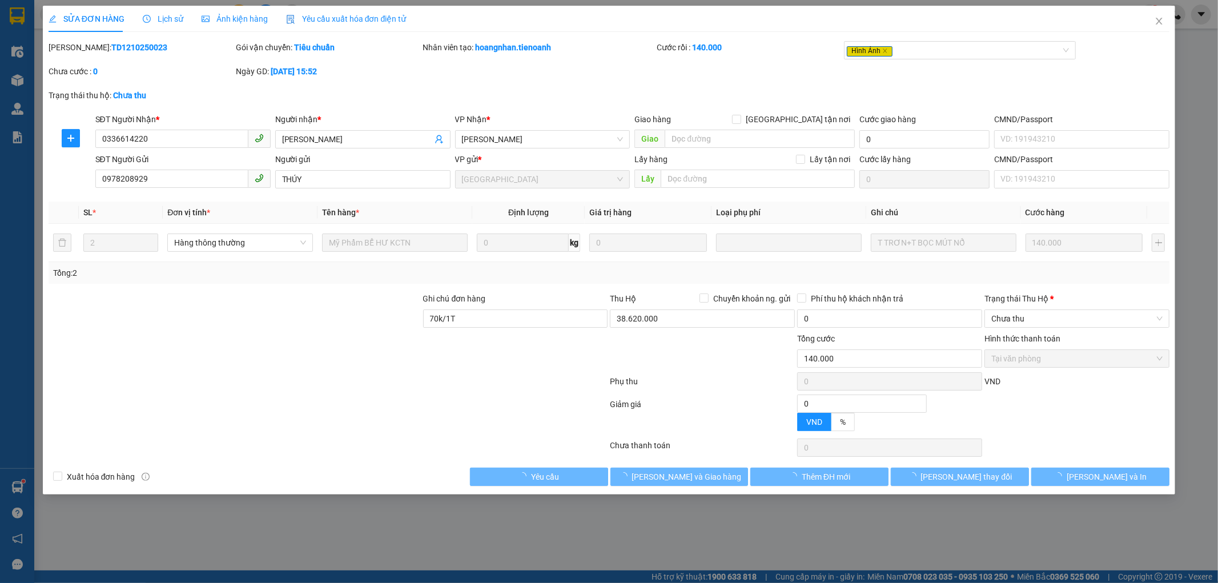
type input "140.000"
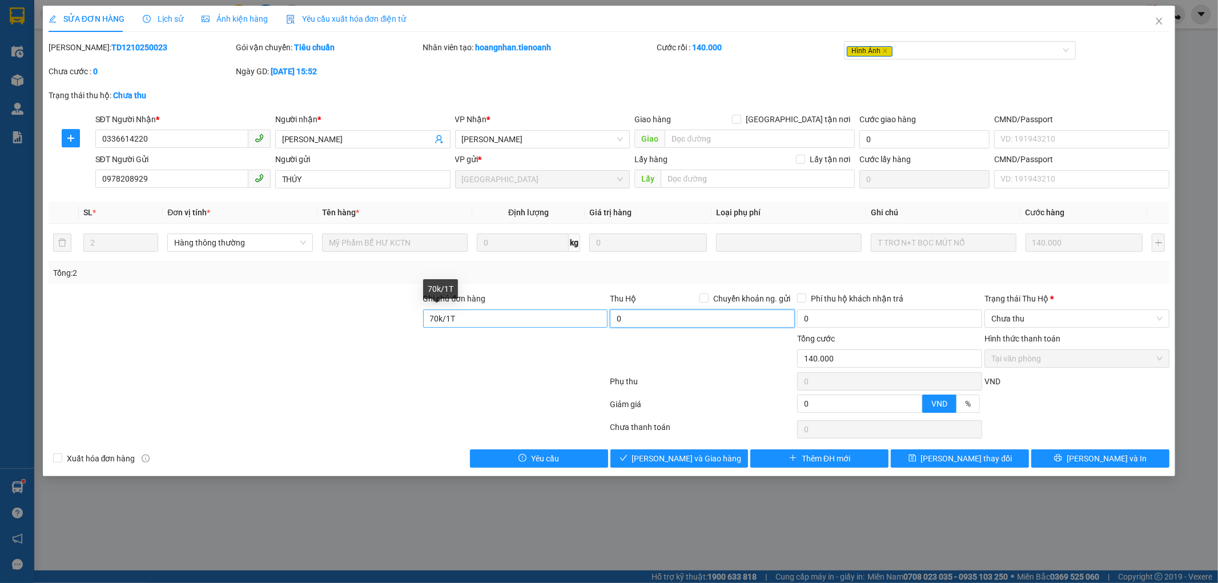
type input "0"
drag, startPoint x: 490, startPoint y: 321, endPoint x: 0, endPoint y: 328, distance: 489.8
click at [0, 327] on div "SỬA ĐƠN HÀNG Lịch sử Ảnh kiện hàng Yêu cầu xuất hóa đơn điện tử Total Paid Fee …" at bounding box center [609, 291] width 1218 height 583
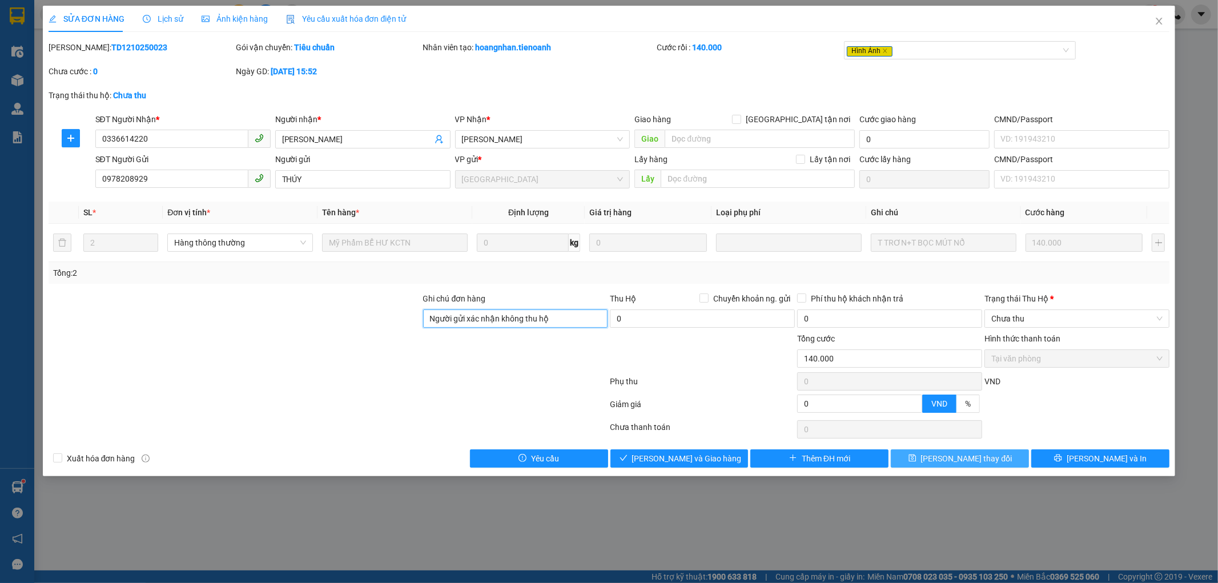
type input "Người gửi xác nhận không thu hộ"
click at [949, 452] on button "[PERSON_NAME] thay đổi" at bounding box center [959, 458] width 138 height 18
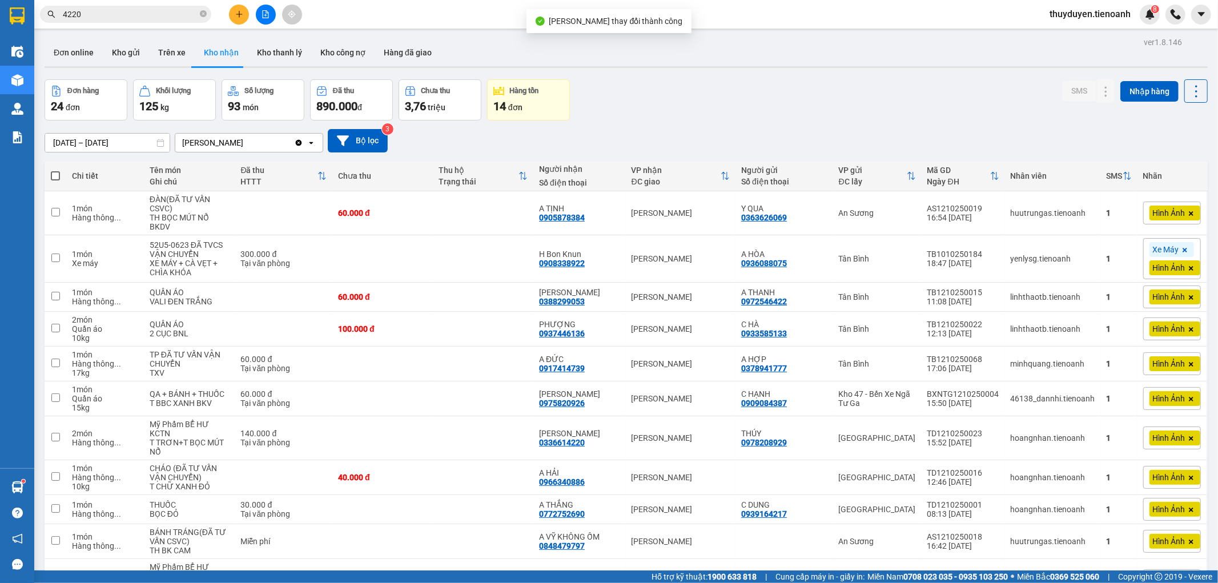
click at [180, 20] on input "4220" at bounding box center [130, 14] width 135 height 13
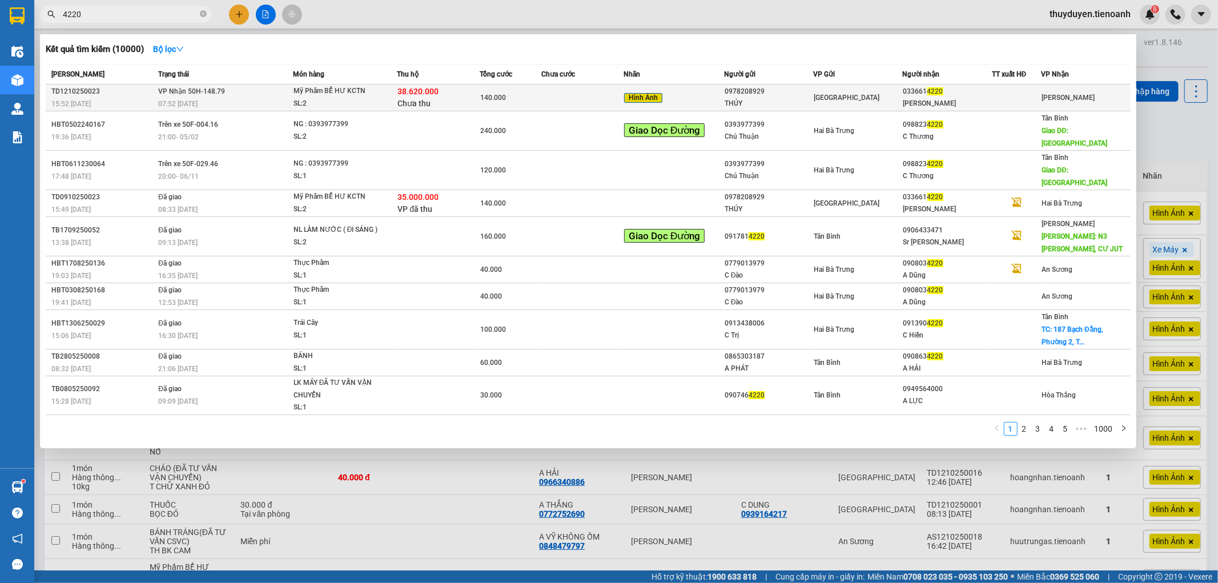
click at [575, 98] on td at bounding box center [582, 97] width 82 height 27
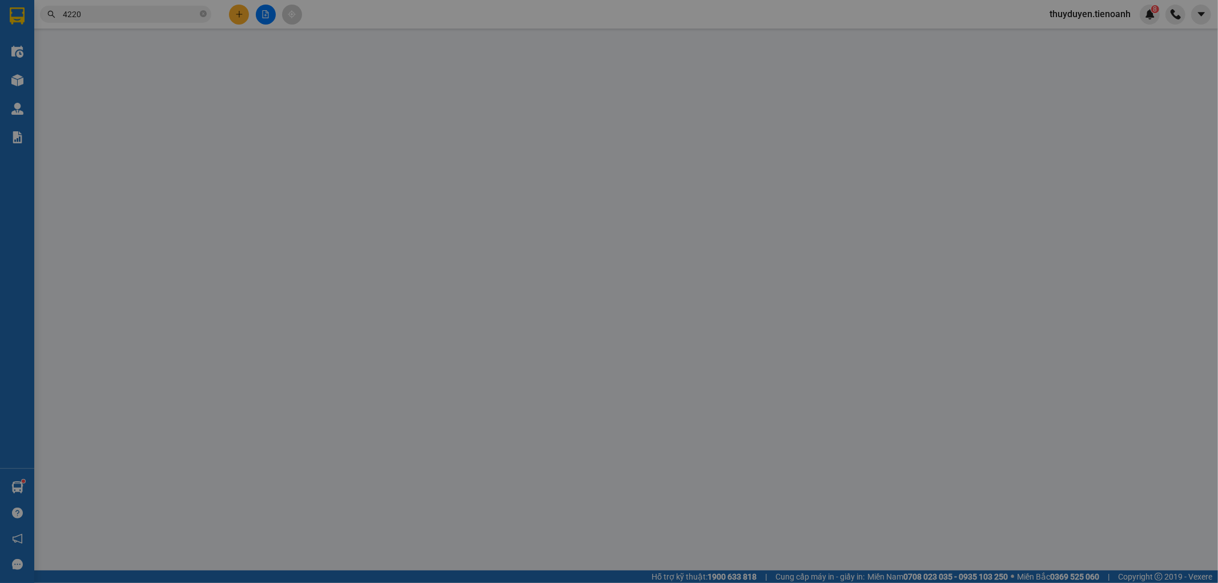
type input "0336614220"
type input "[PERSON_NAME]"
type input "0978208929"
type input "THÚY"
type input "Người gửi xác nhận không thu hộ"
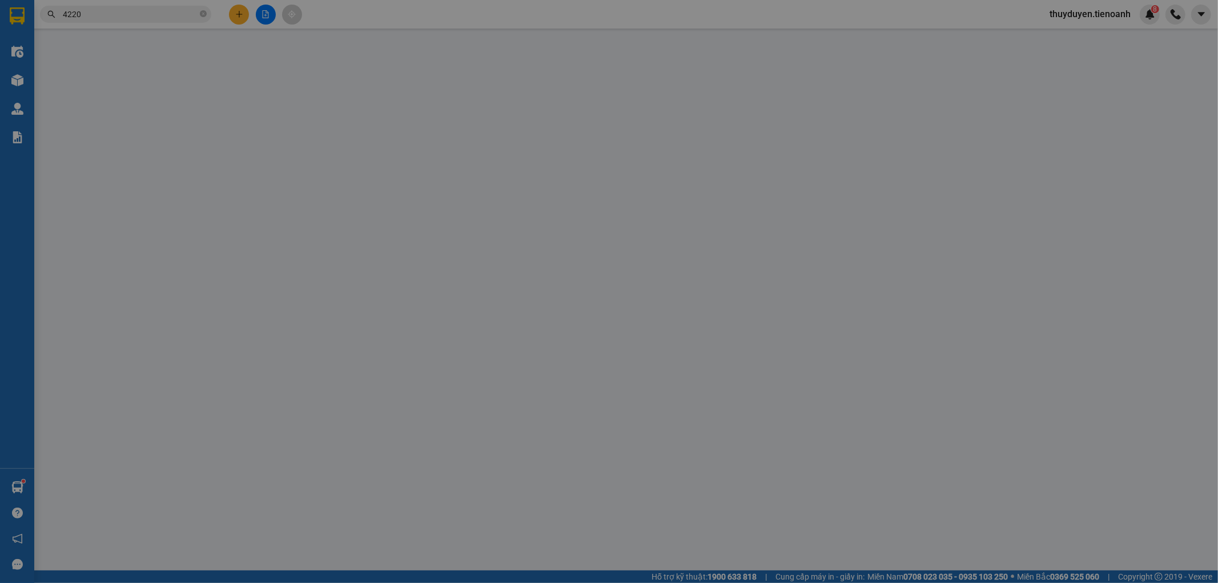
type input "140.000"
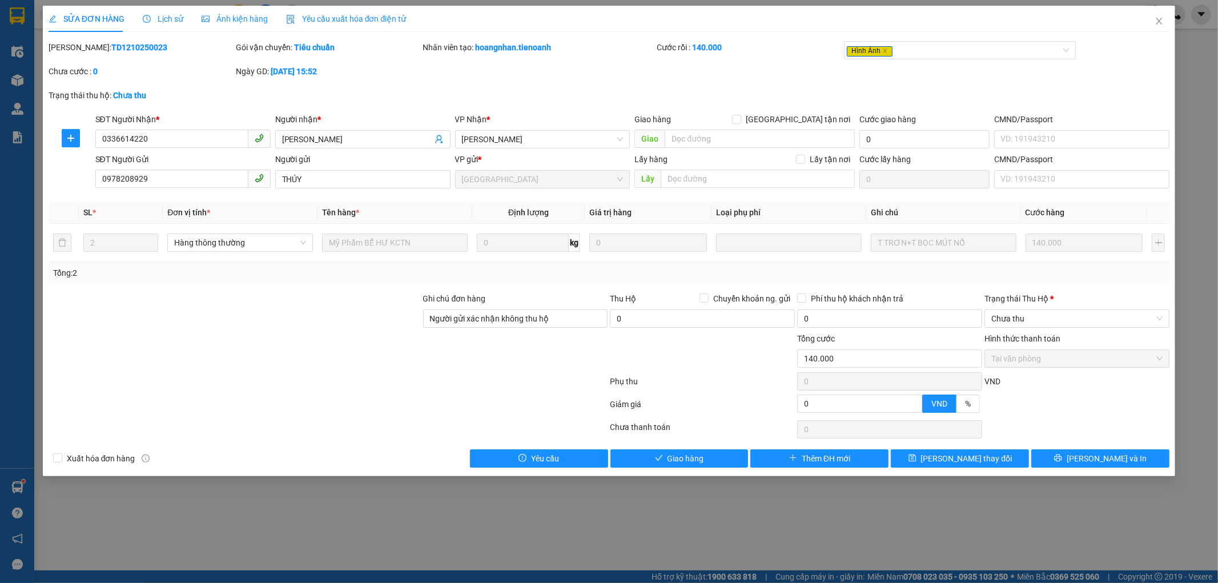
click at [162, 25] on div "Lịch sử" at bounding box center [163, 19] width 41 height 13
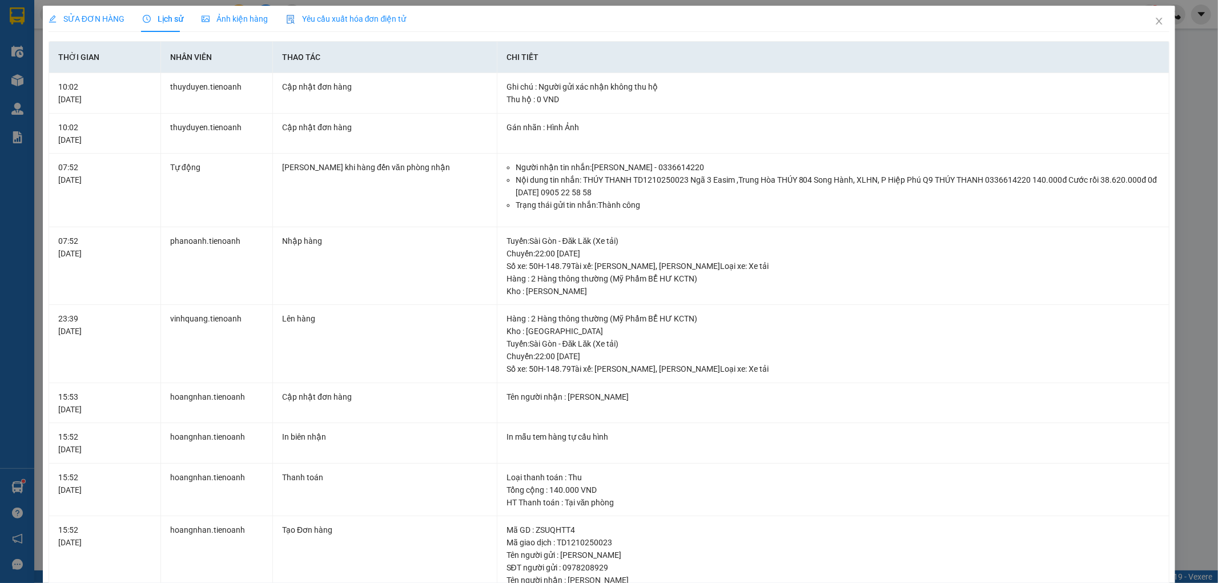
click at [225, 10] on div "Ảnh kiện hàng" at bounding box center [234, 19] width 66 height 26
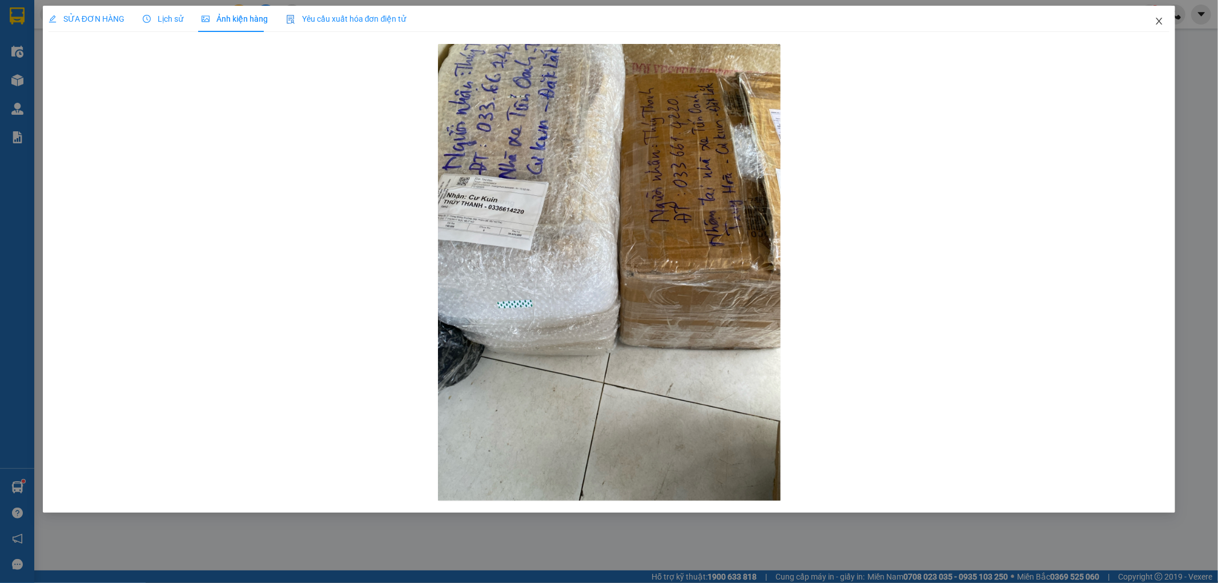
click at [1160, 21] on icon "close" at bounding box center [1158, 21] width 9 height 9
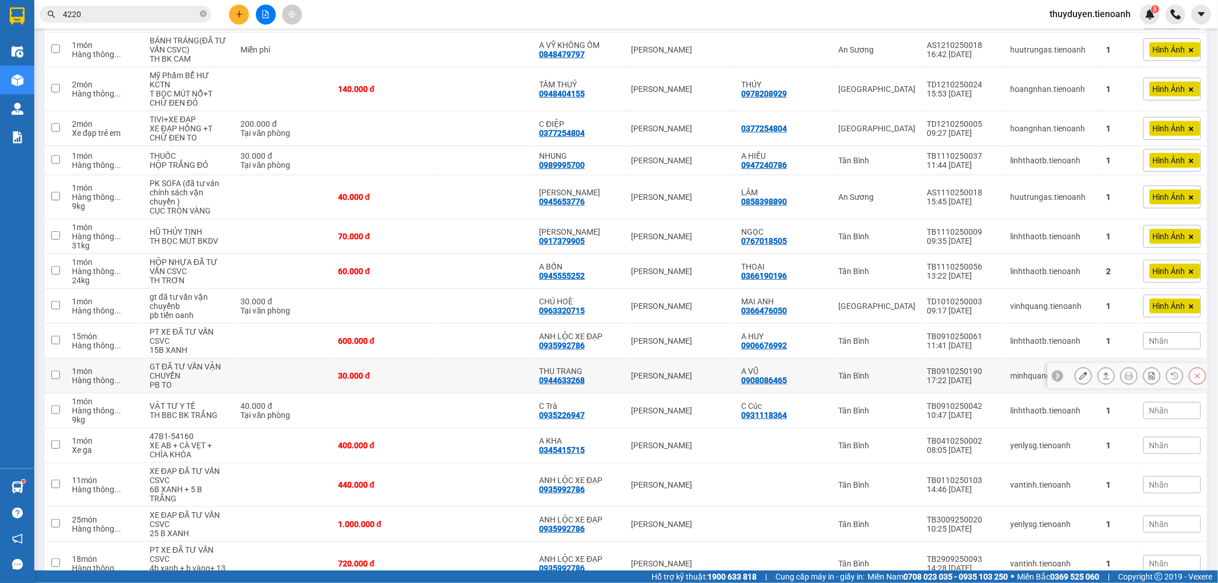
scroll to position [538, 0]
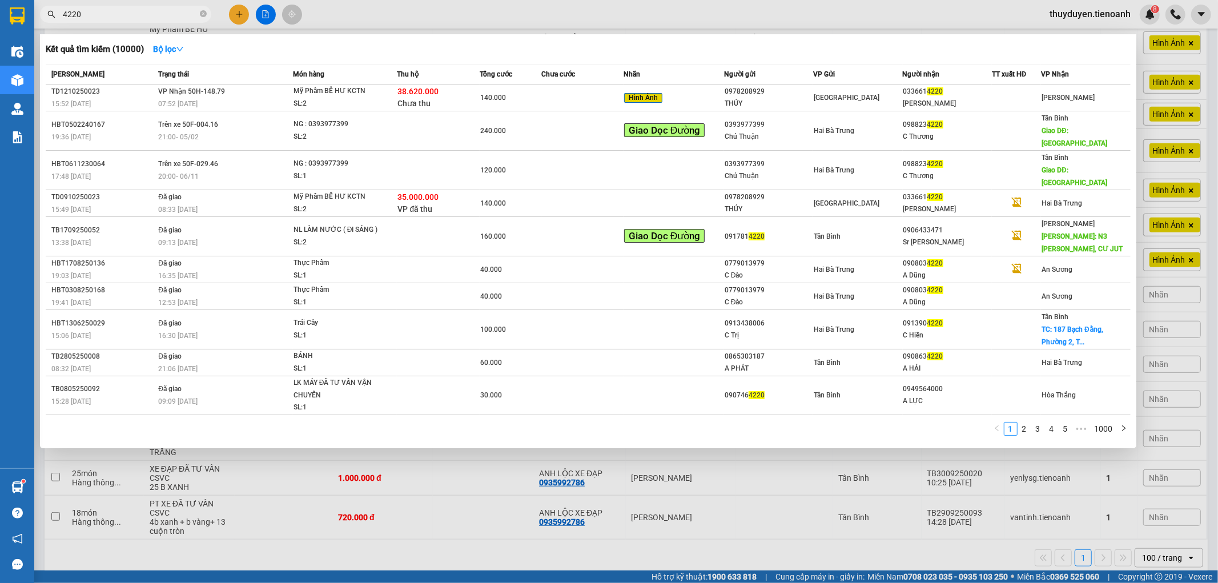
drag, startPoint x: 149, startPoint y: 13, endPoint x: 36, endPoint y: 59, distance: 122.1
click at [36, 25] on div "Kết quả tìm kiếm ( 10000 ) Bộ lọc Mã ĐH Trạng thái Món hàng Thu hộ Tổng cước Ch…" at bounding box center [111, 15] width 223 height 20
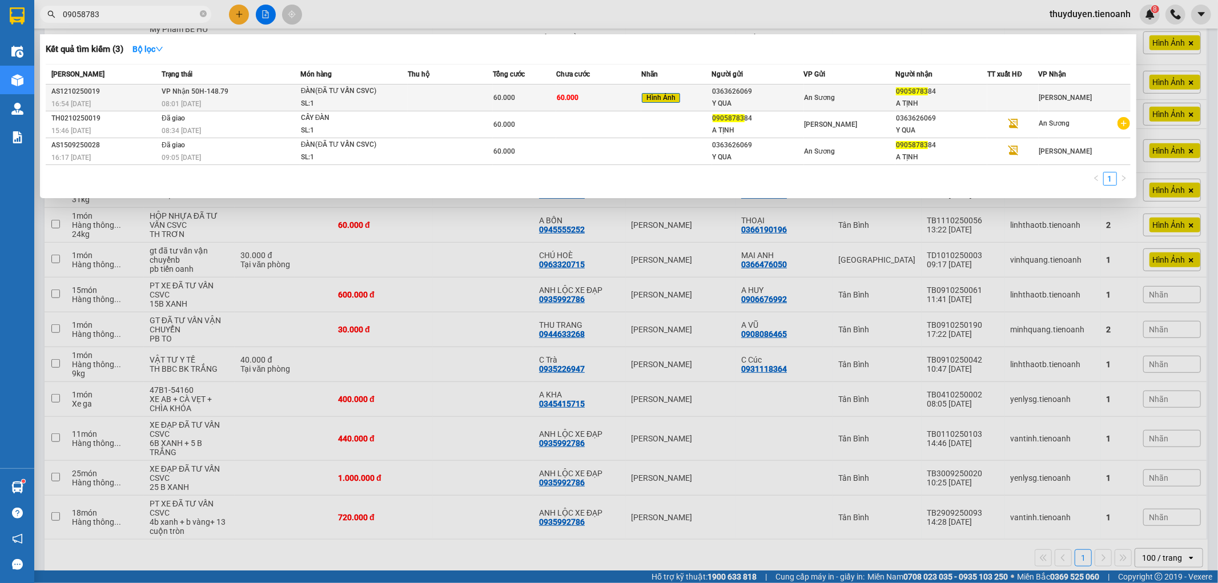
type input "09058783"
click at [853, 100] on div "An Sương" at bounding box center [849, 97] width 91 height 13
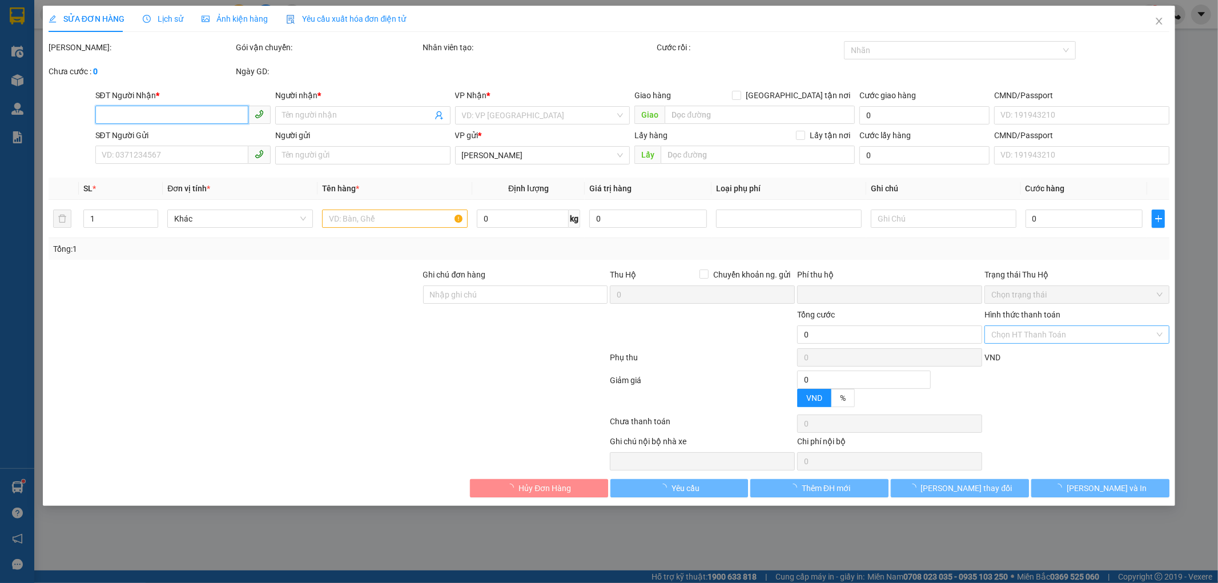
type input "0905878384"
type input "A TỊNH"
type input "0363626069"
type input "Y QUA"
type input "0"
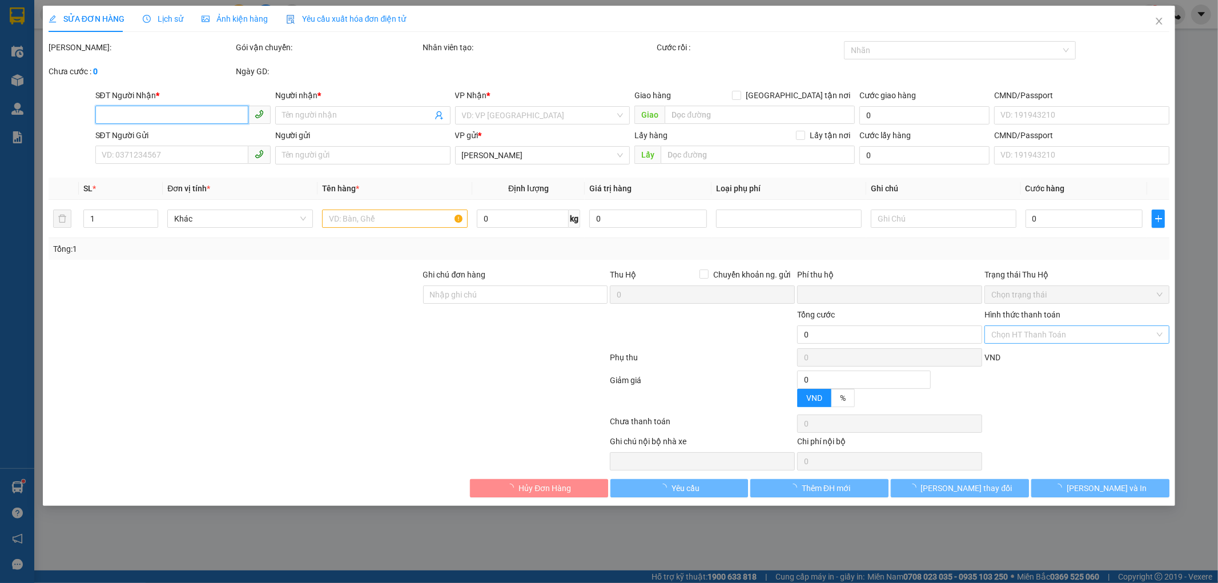
type input "60.000"
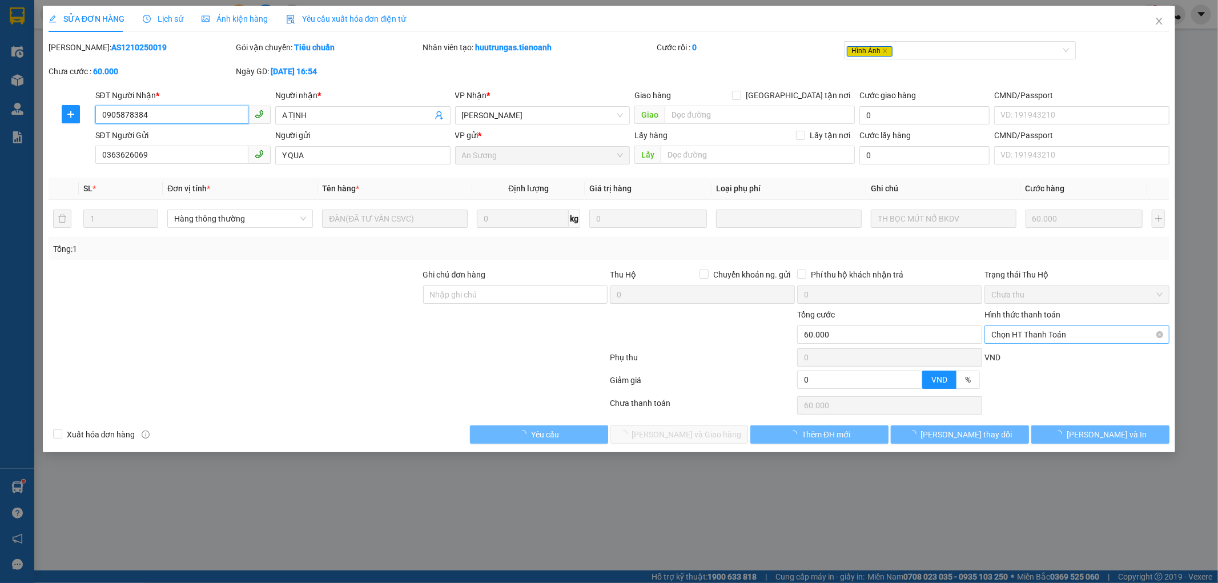
click at [1007, 335] on span "Chọn HT Thanh Toán" at bounding box center [1076, 334] width 171 height 17
click at [1010, 353] on div "Tại văn phòng" at bounding box center [1077, 357] width 171 height 13
type input "0"
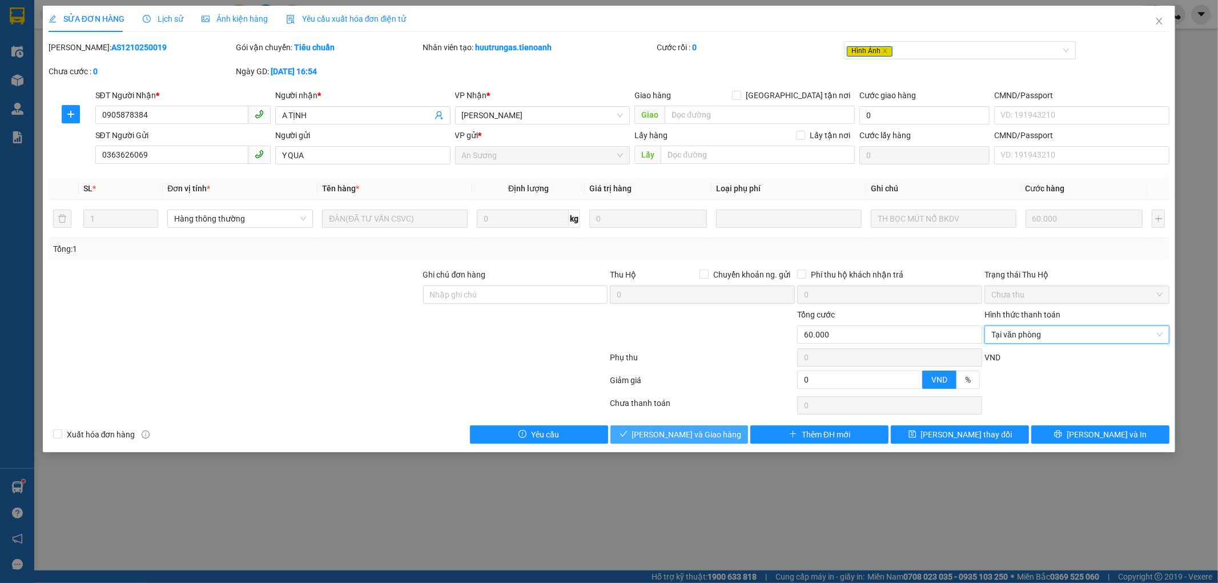
click at [722, 432] on button "[PERSON_NAME] và Giao hàng" at bounding box center [679, 434] width 138 height 18
